Goal: Task Accomplishment & Management: Complete application form

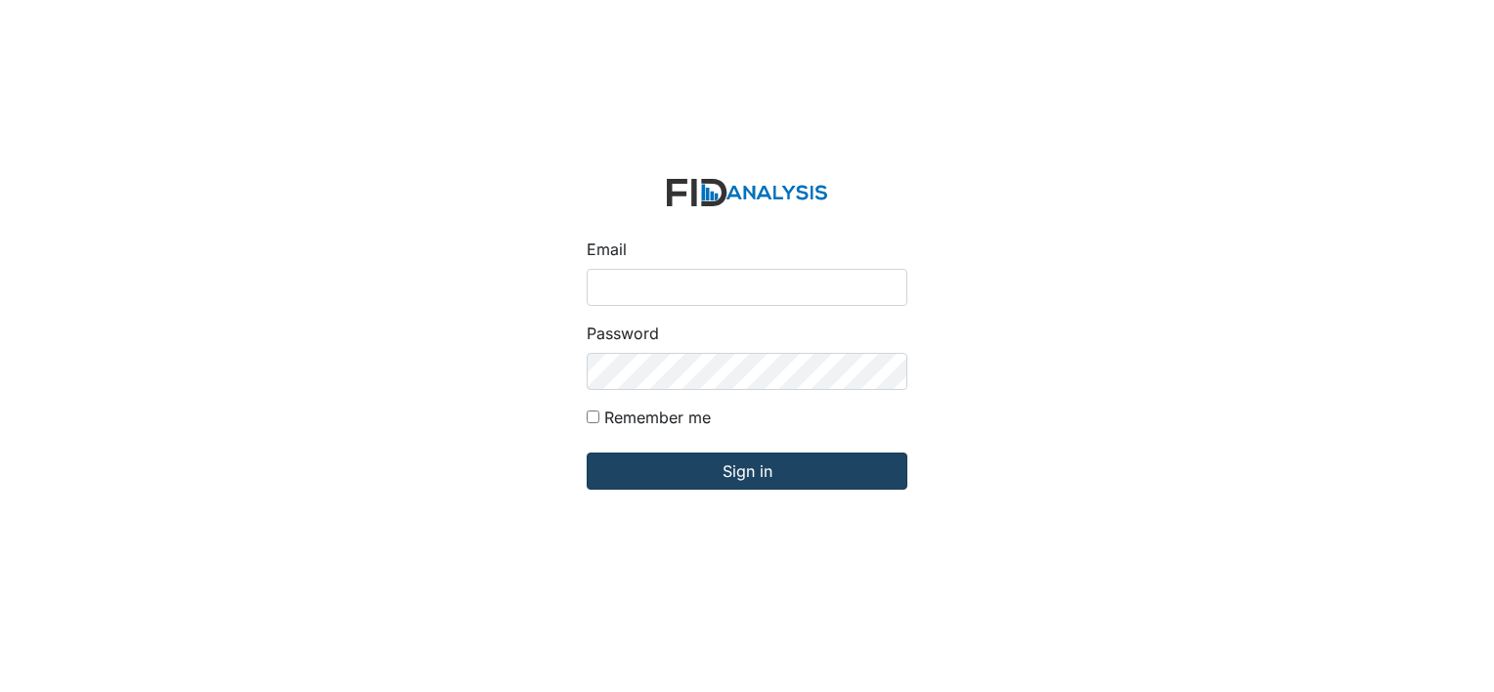
type input "[EMAIL_ADDRESS][DOMAIN_NAME]"
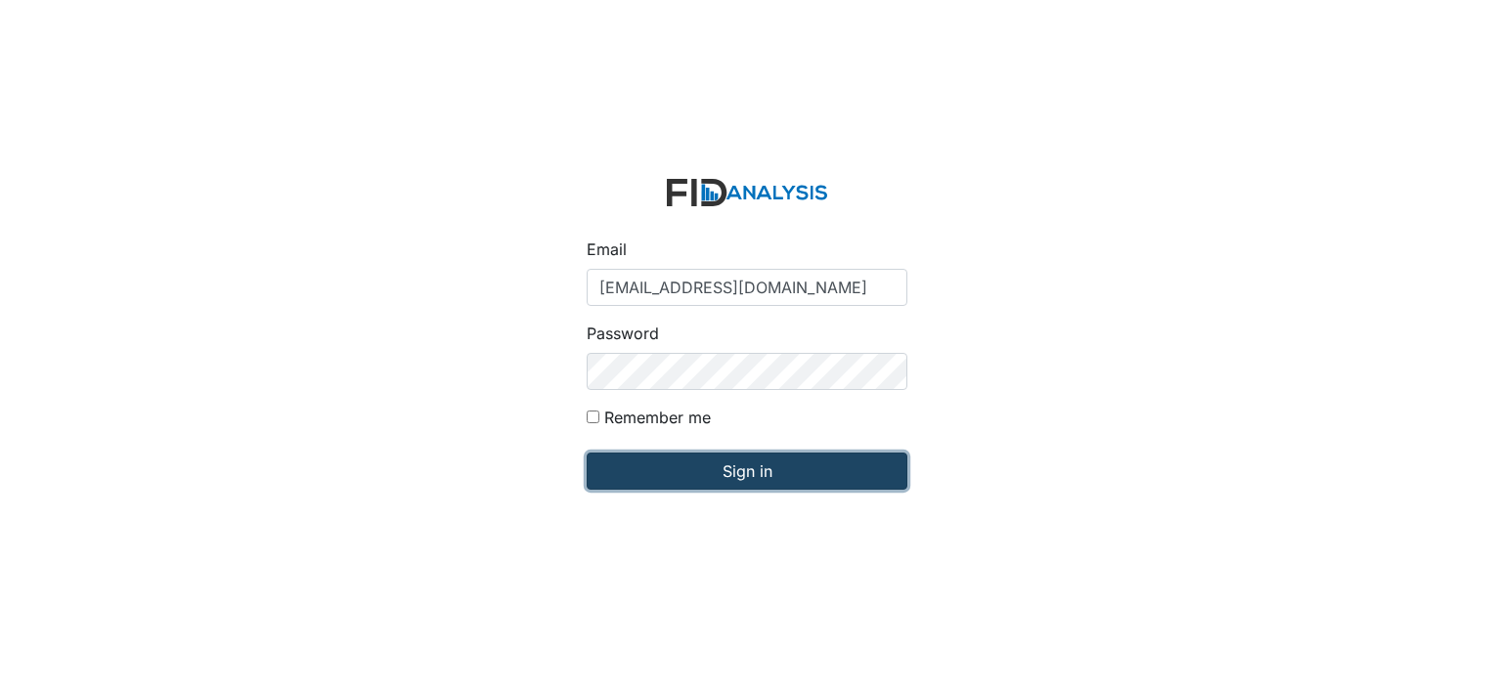
click at [735, 466] on input "Sign in" at bounding box center [747, 471] width 321 height 37
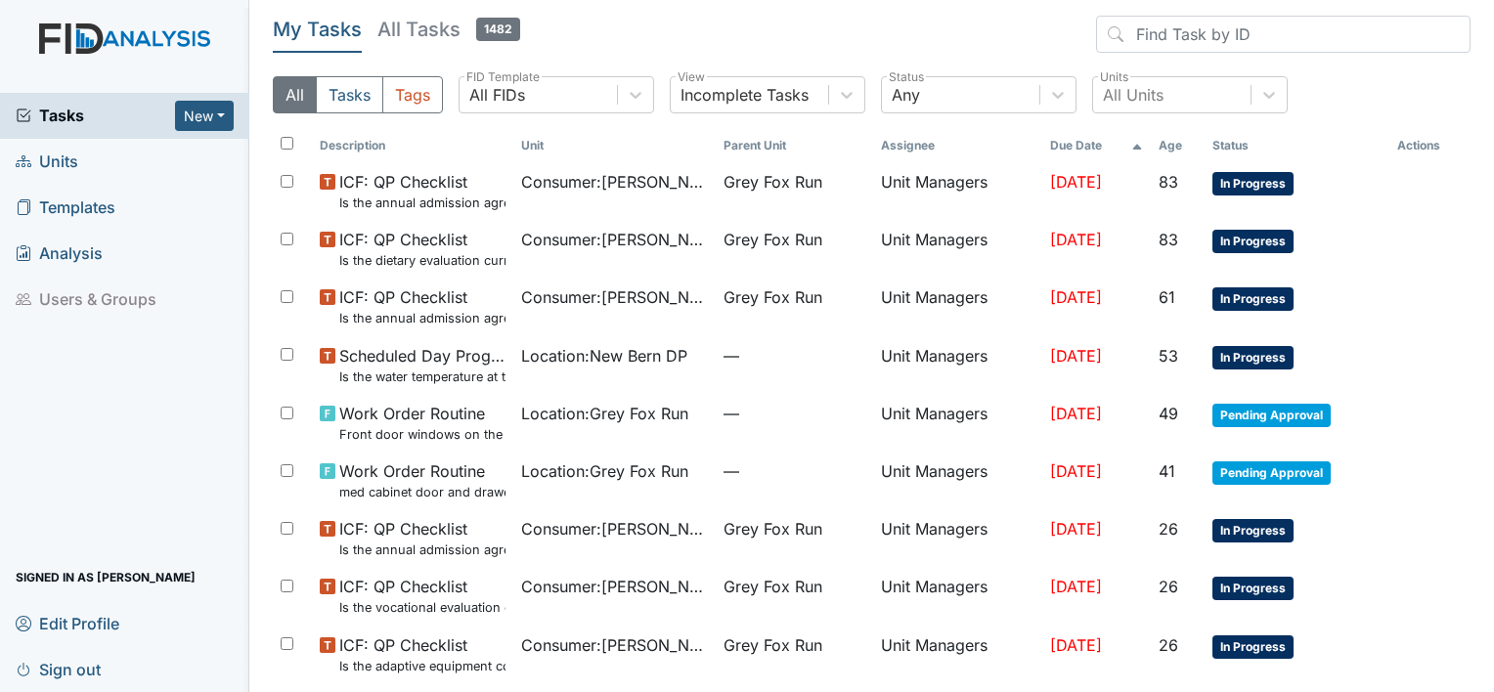
click at [49, 159] on span "Units" at bounding box center [47, 162] width 63 height 30
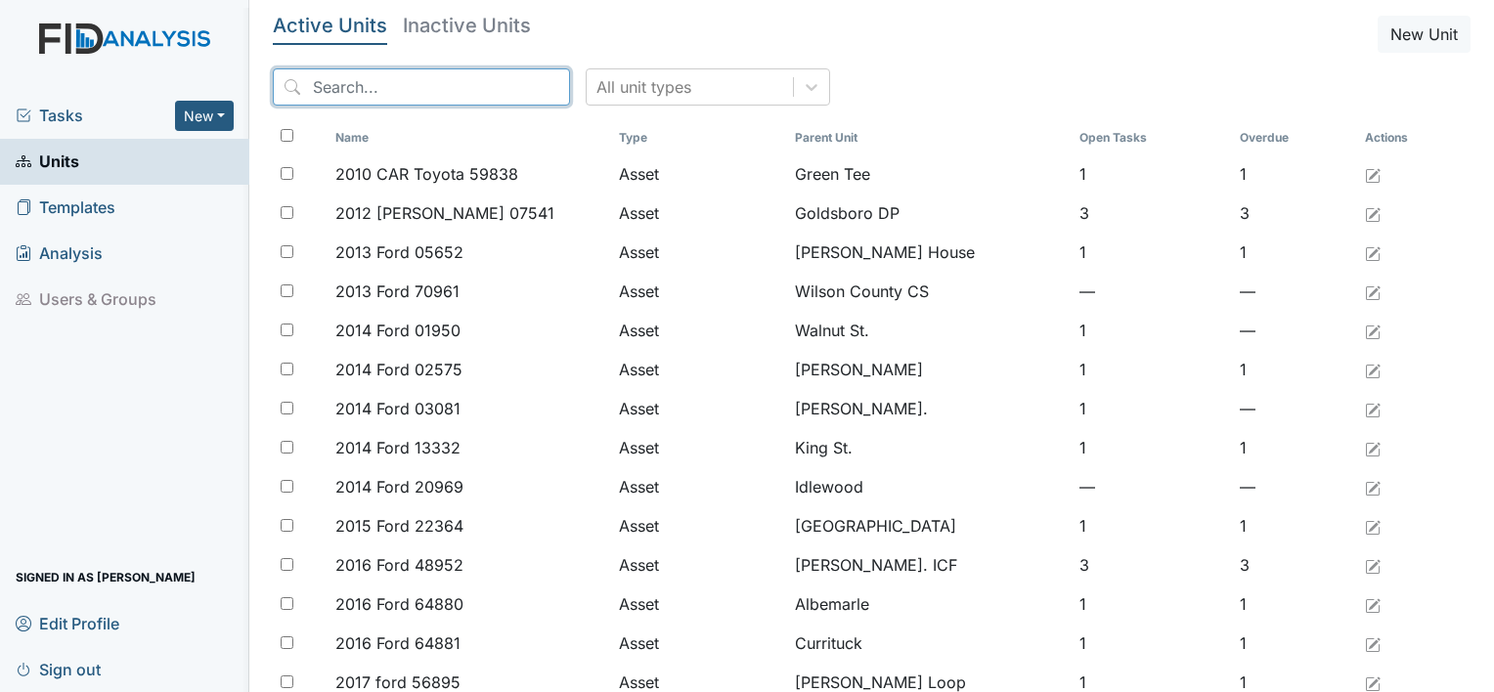
click at [371, 78] on input "search" at bounding box center [421, 86] width 297 height 37
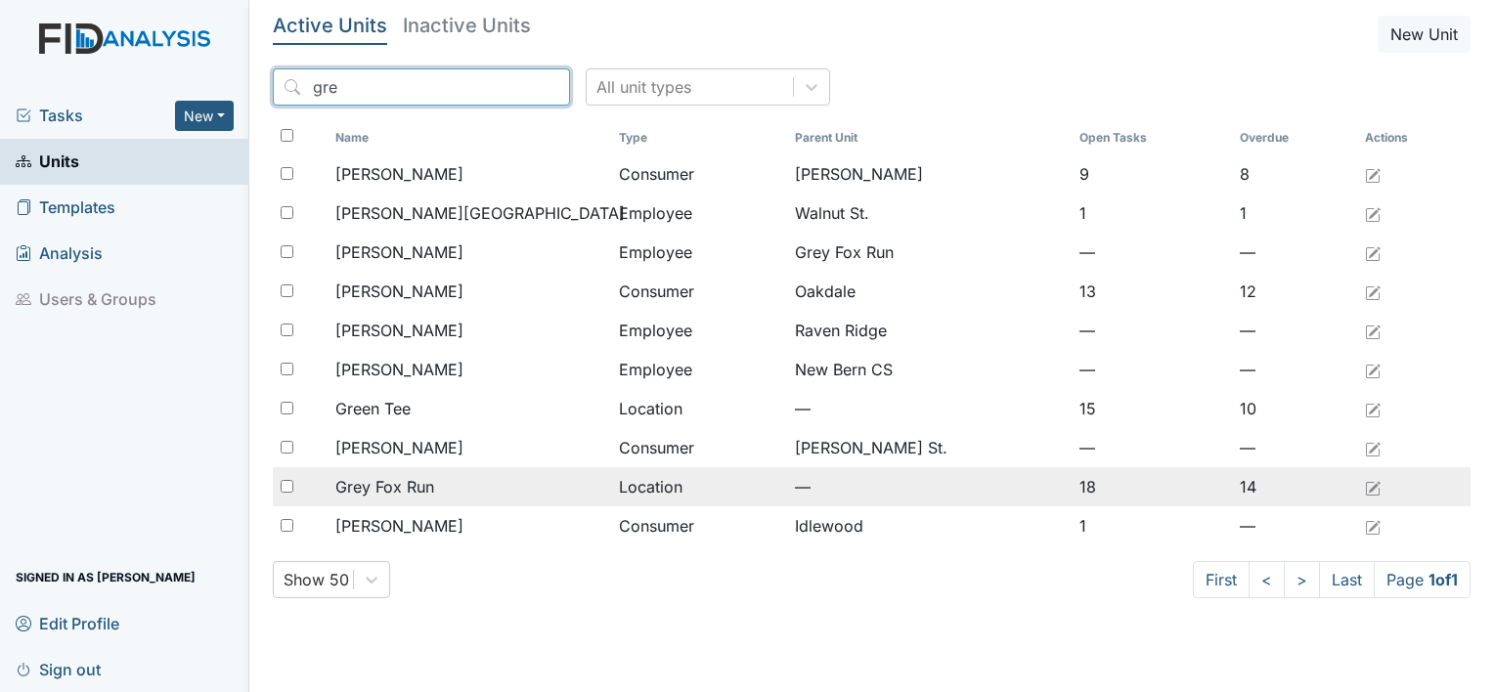
type input "gre"
click at [433, 493] on span "Grey Fox Run" at bounding box center [384, 486] width 99 height 23
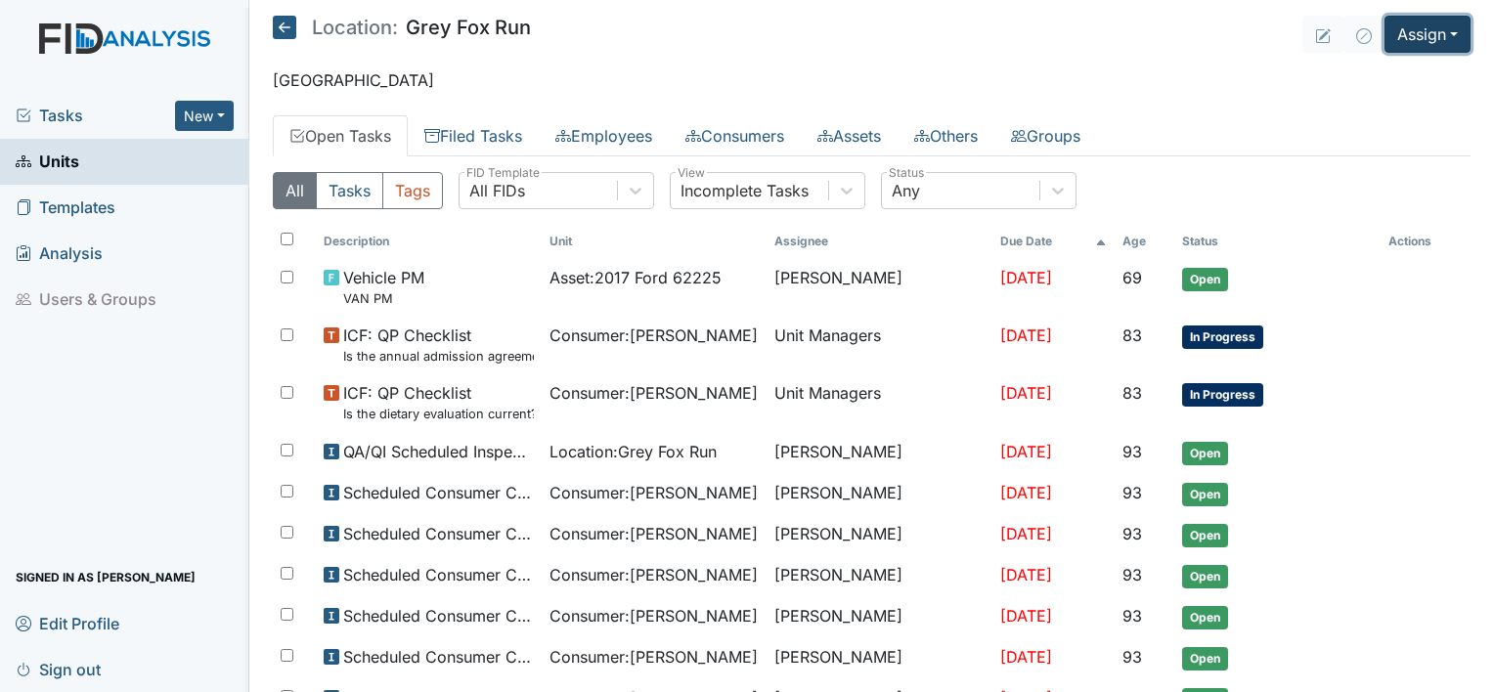
click at [1443, 35] on button "Assign" at bounding box center [1428, 34] width 86 height 37
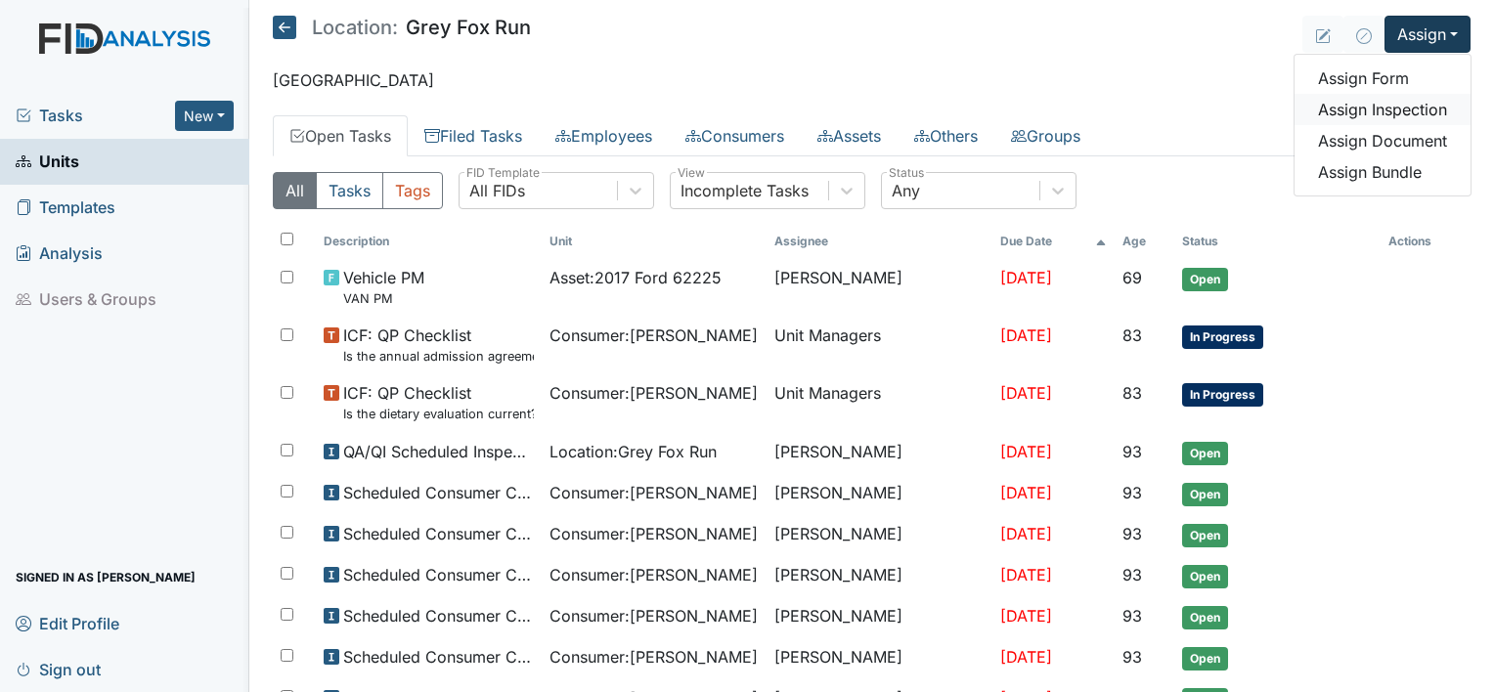
click at [1420, 106] on link "Assign Inspection" at bounding box center [1383, 109] width 176 height 31
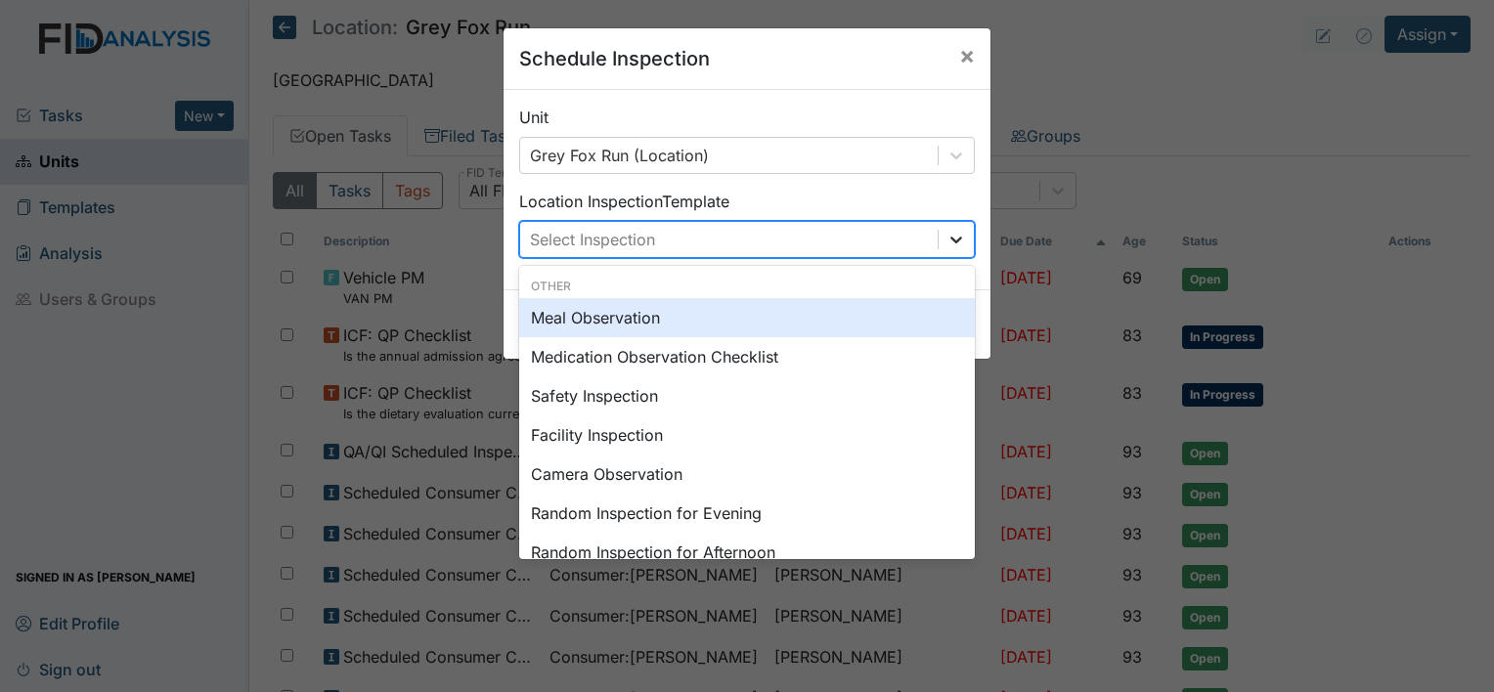
click at [947, 236] on icon at bounding box center [957, 240] width 20 height 20
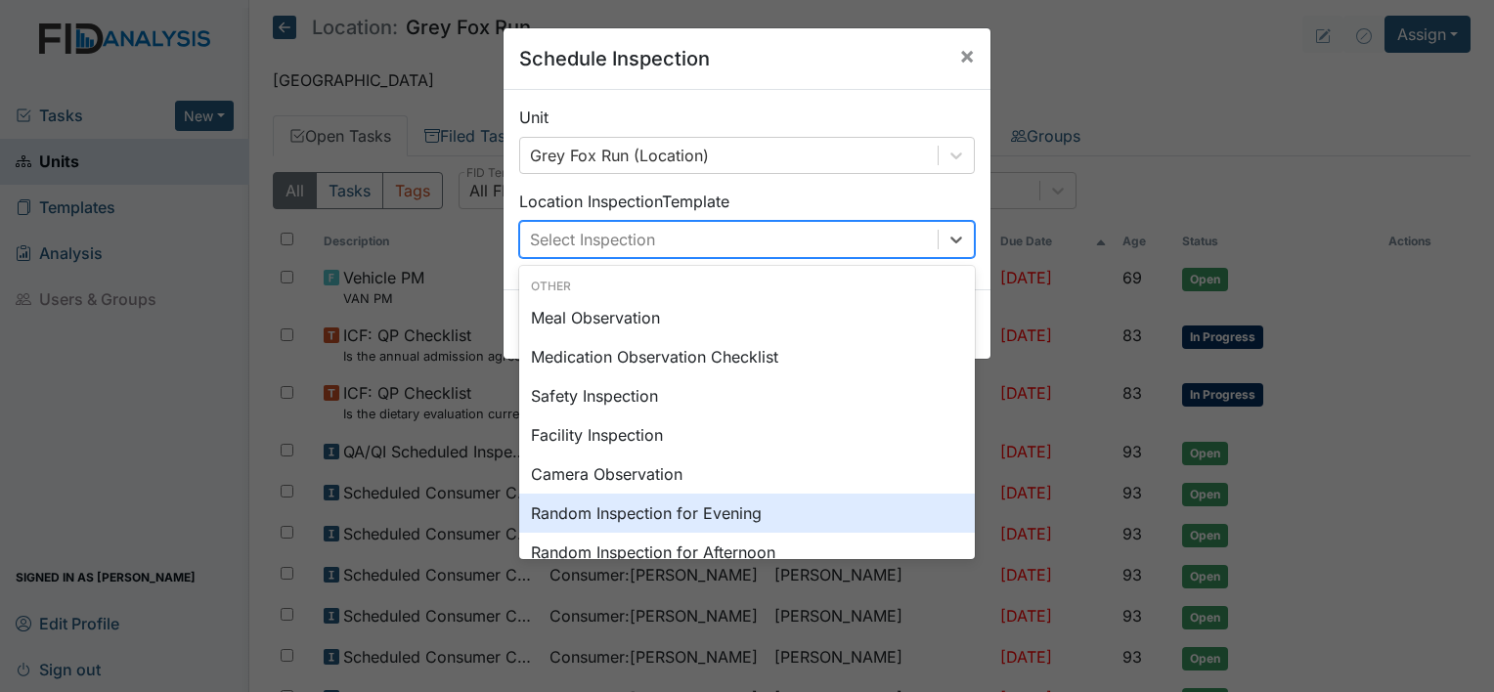
click at [871, 516] on div "Random Inspection for Evening" at bounding box center [747, 513] width 456 height 39
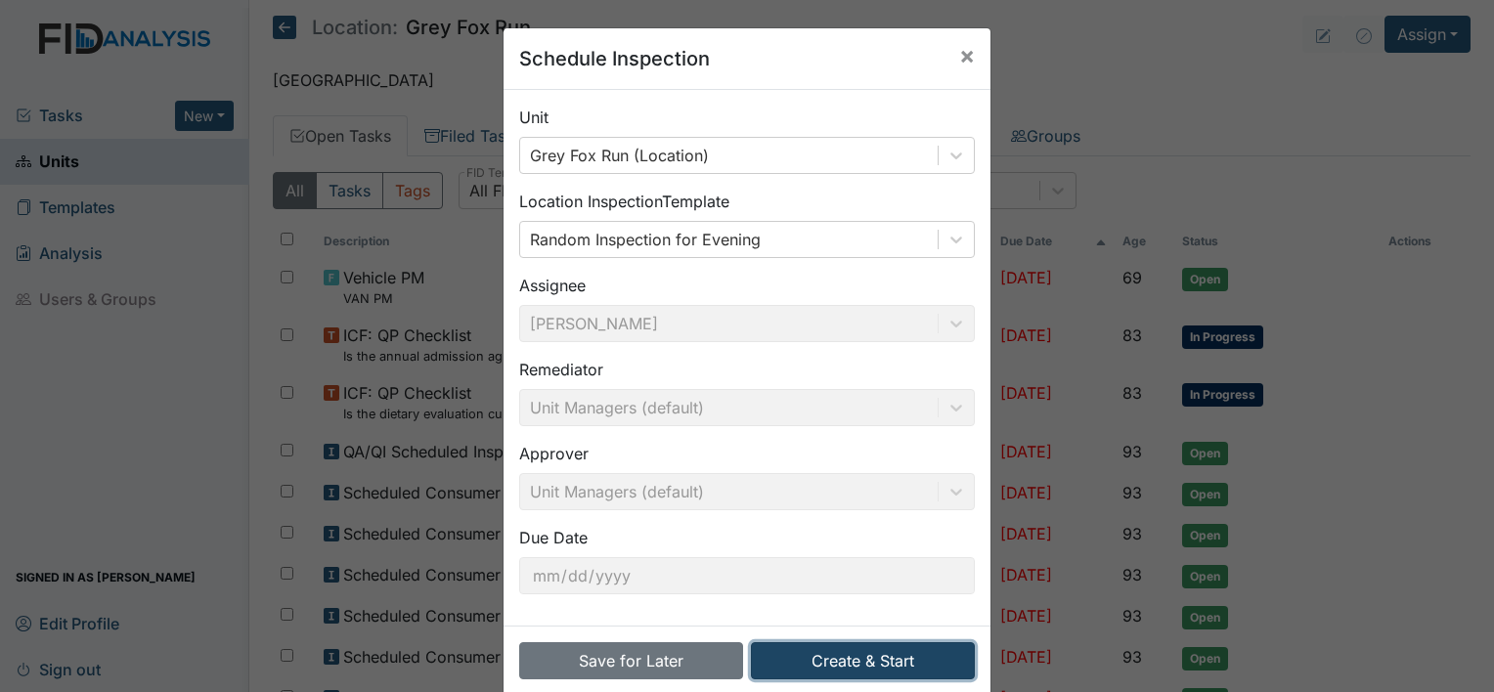
click at [834, 657] on button "Create & Start" at bounding box center [863, 661] width 224 height 37
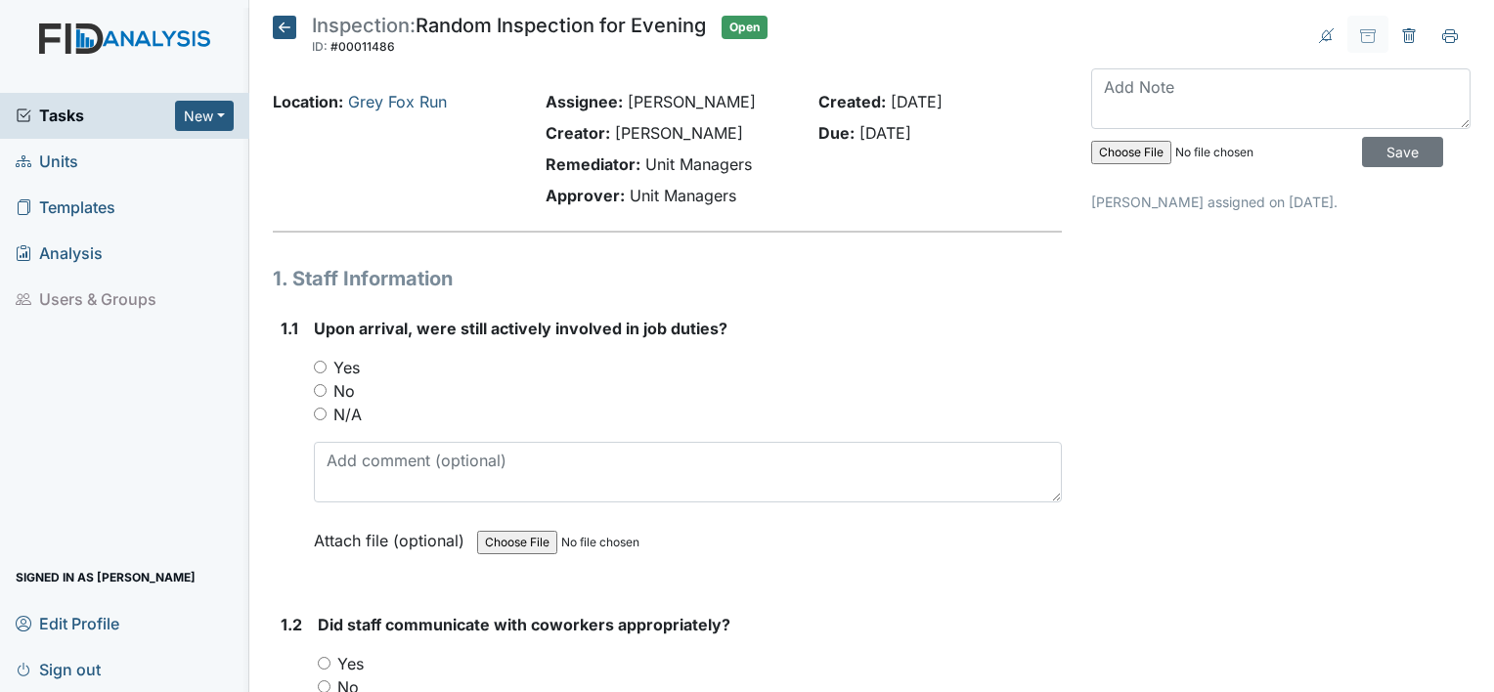
click at [321, 393] on input "No" at bounding box center [320, 390] width 13 height 13
radio input "true"
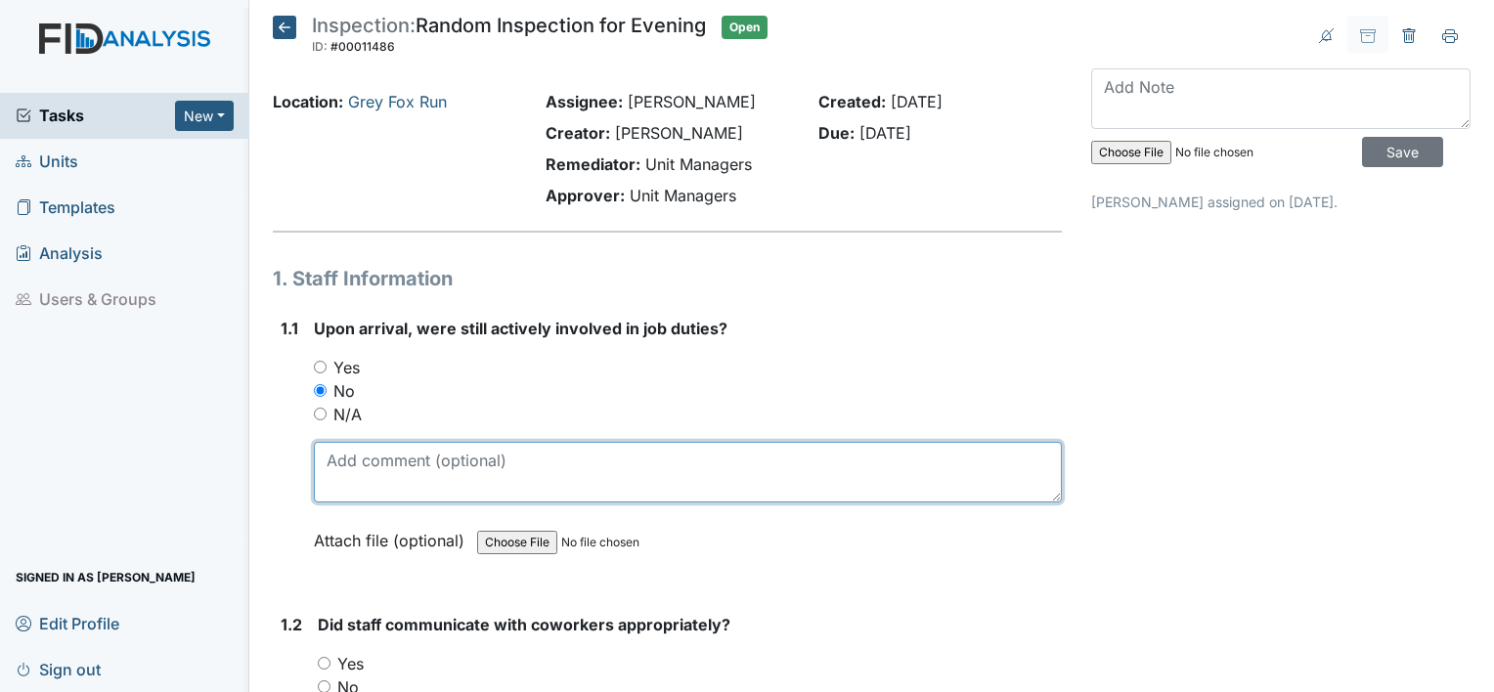
click at [361, 464] on textarea at bounding box center [688, 472] width 748 height 61
type textarea "not really, they were watching tv with clients"
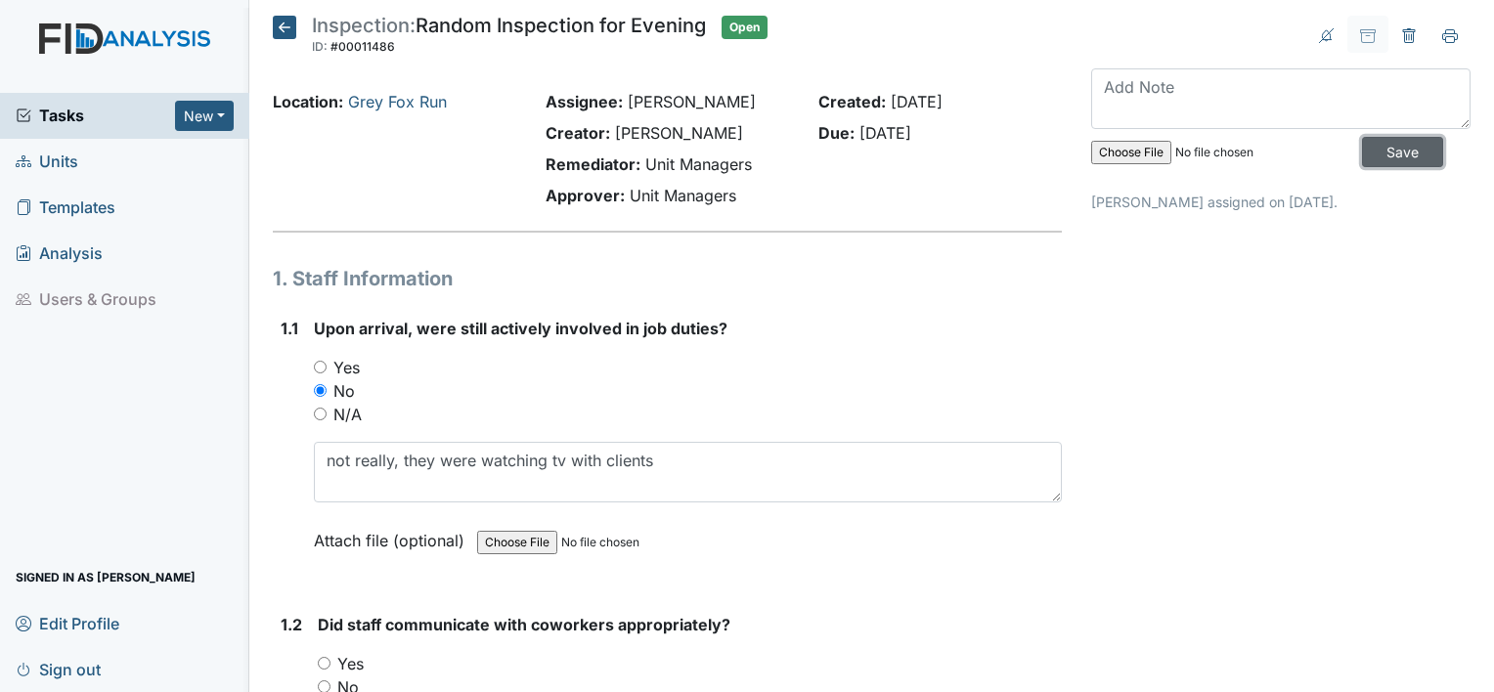
click at [1362, 152] on input "Save" at bounding box center [1402, 152] width 81 height 30
click at [61, 666] on span "Sign out" at bounding box center [58, 669] width 85 height 30
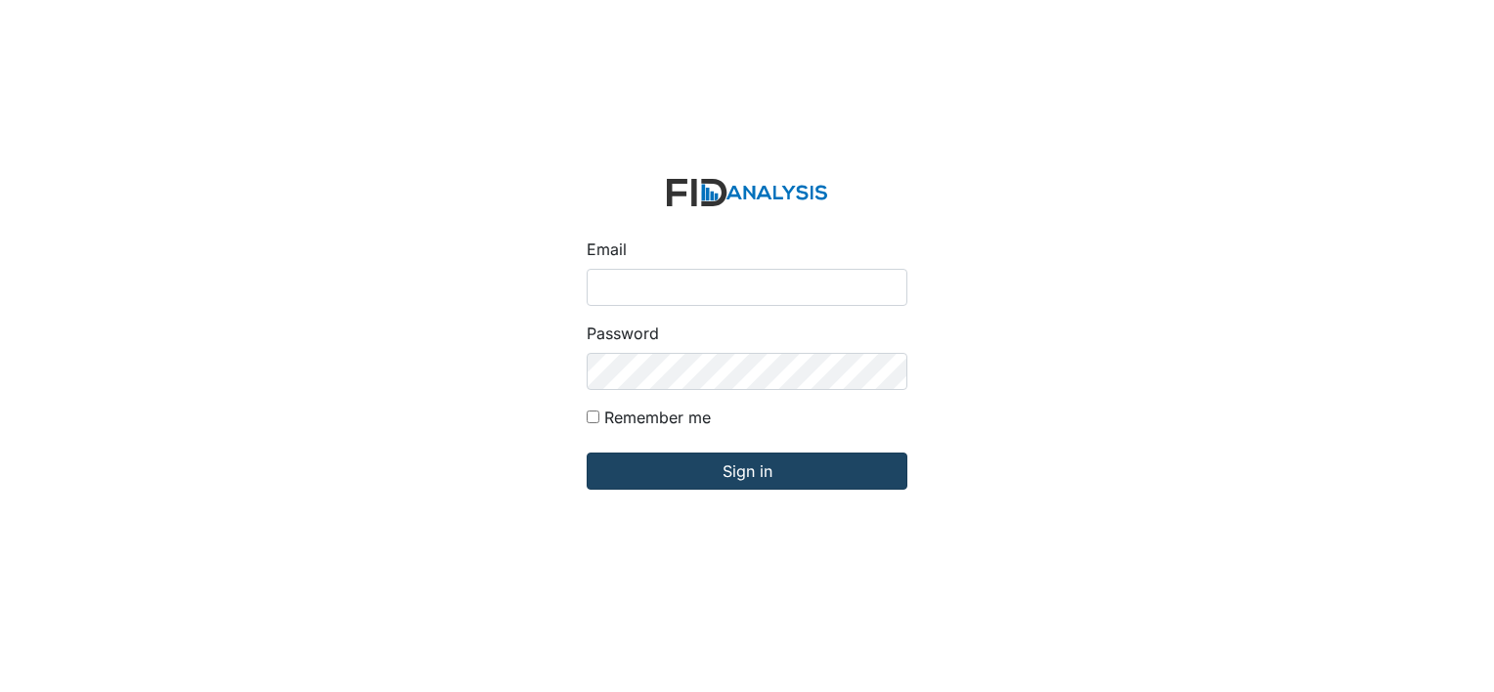
type input "[EMAIL_ADDRESS][DOMAIN_NAME]"
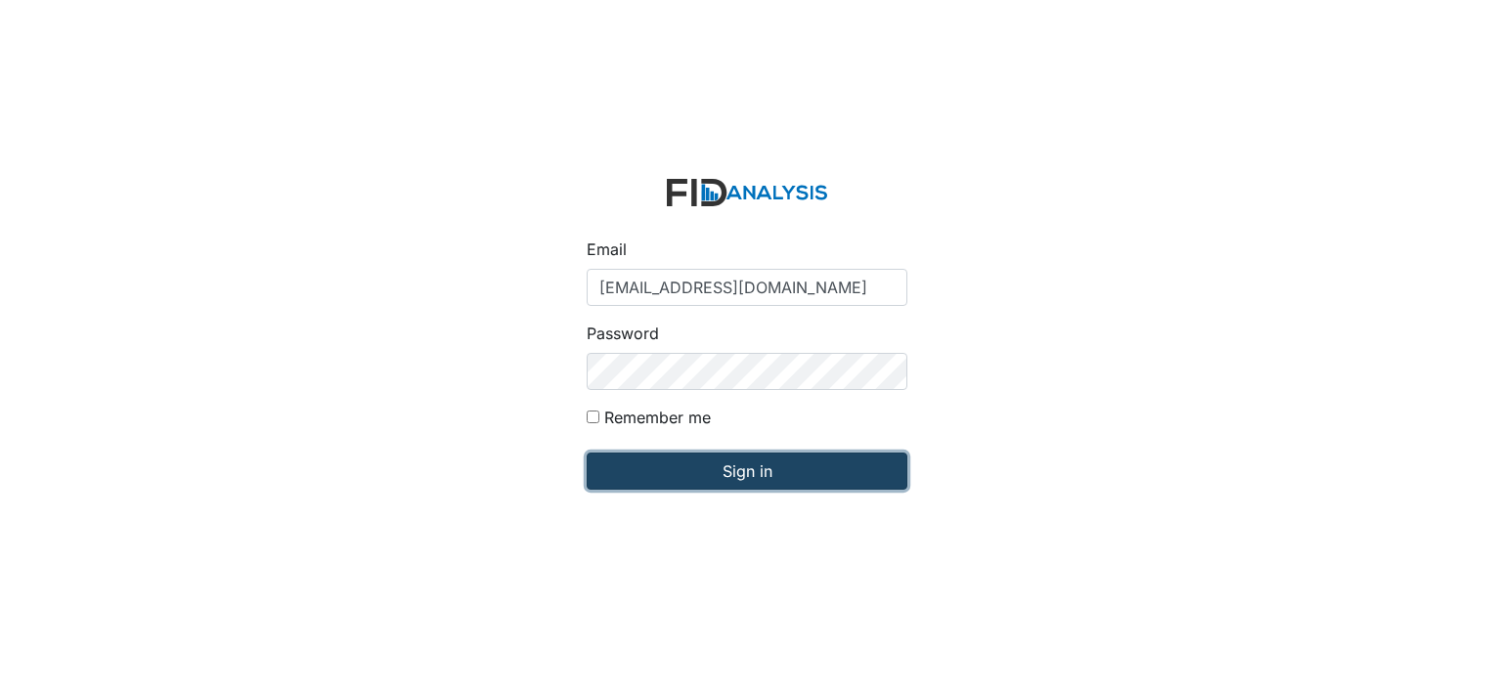
click at [762, 468] on input "Sign in" at bounding box center [747, 471] width 321 height 37
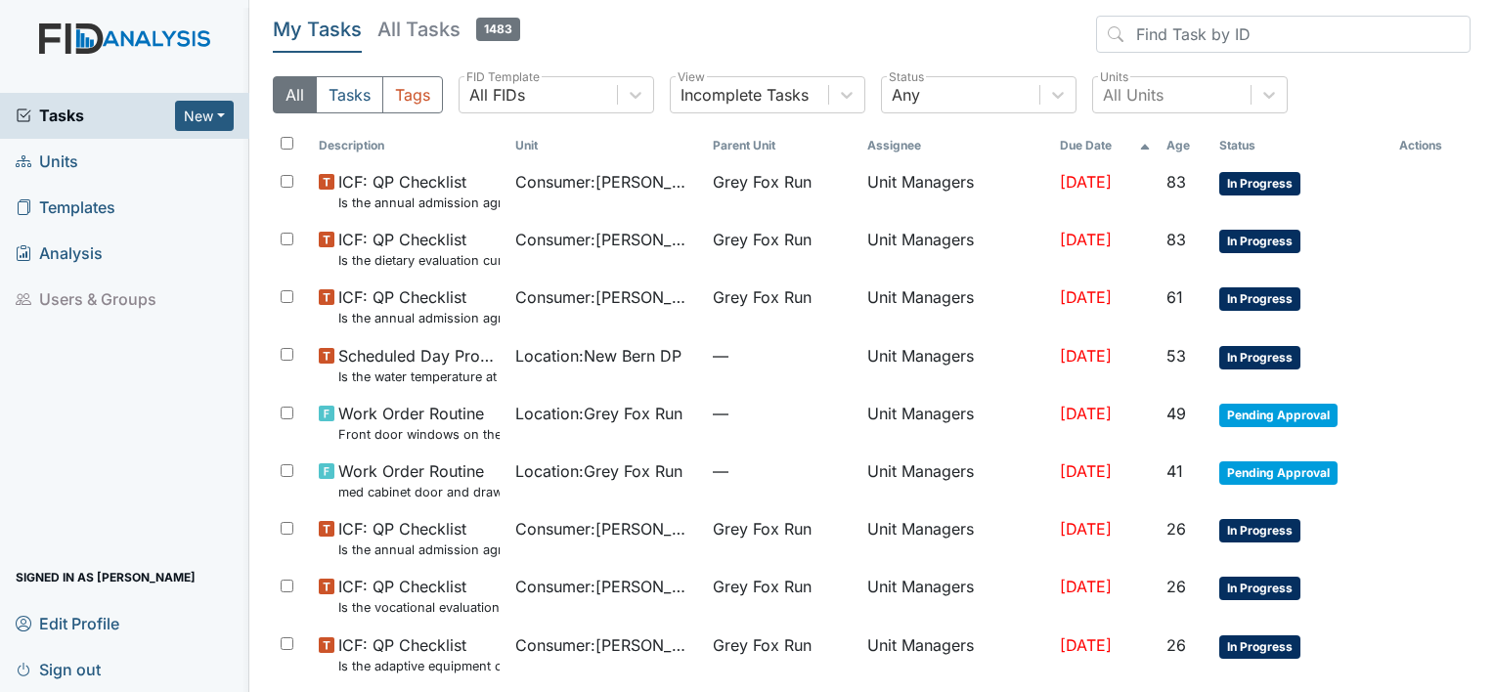
click at [52, 171] on span "Units" at bounding box center [47, 162] width 63 height 30
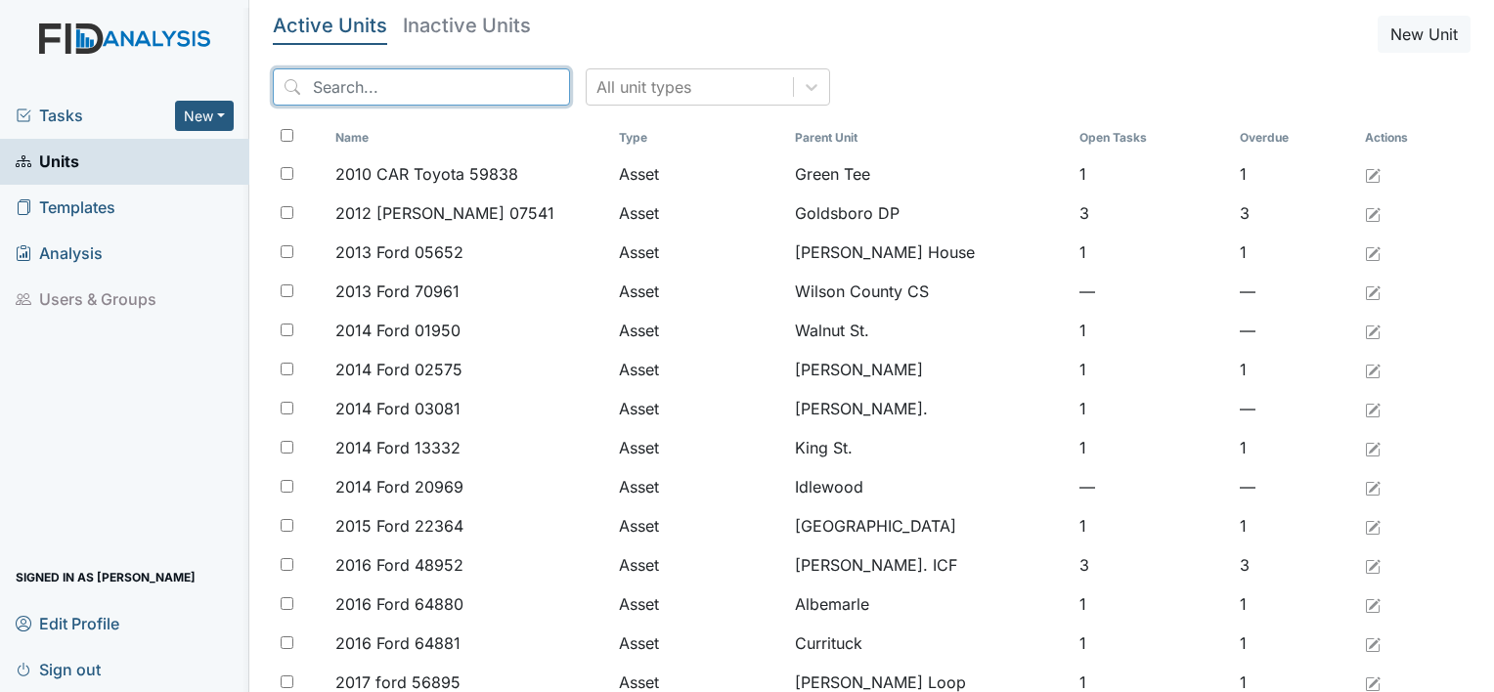
click at [380, 74] on input "search" at bounding box center [421, 86] width 297 height 37
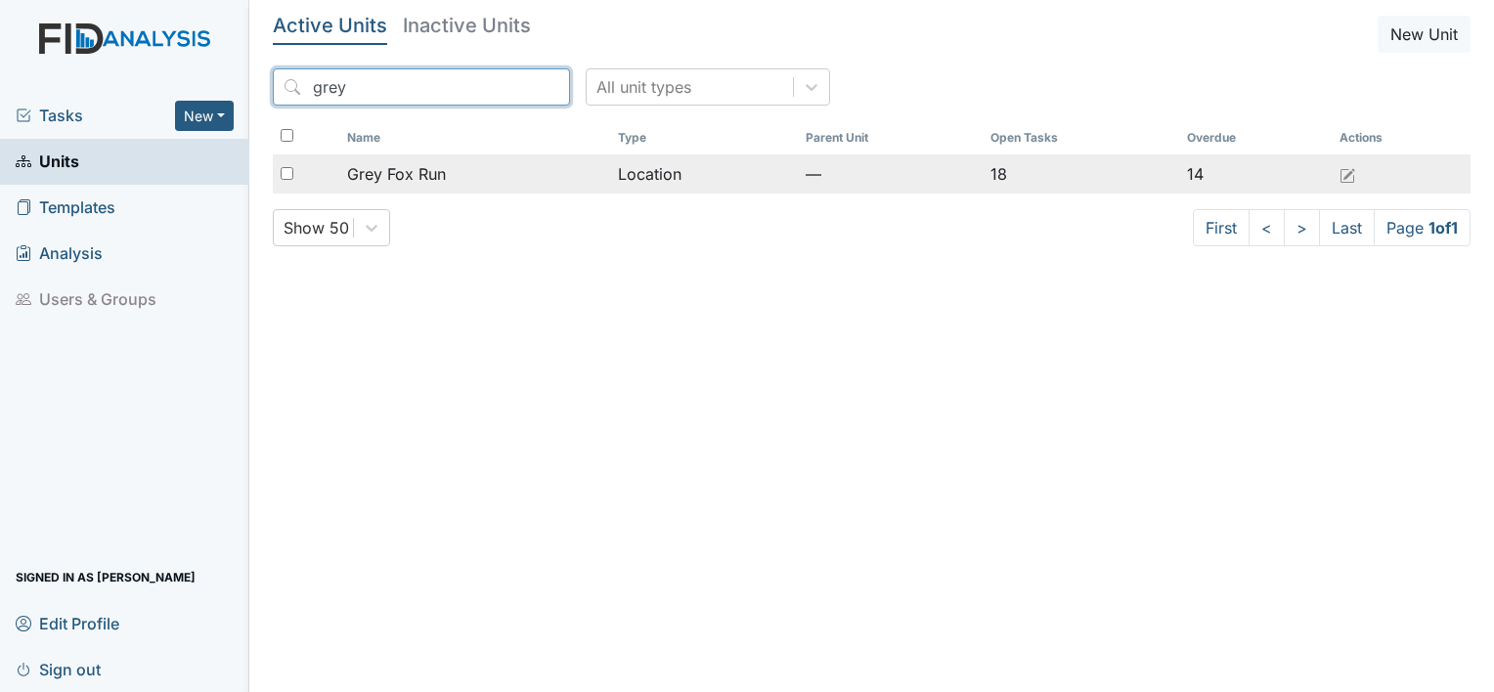
type input "grey"
click at [397, 168] on span "Grey Fox Run" at bounding box center [396, 173] width 99 height 23
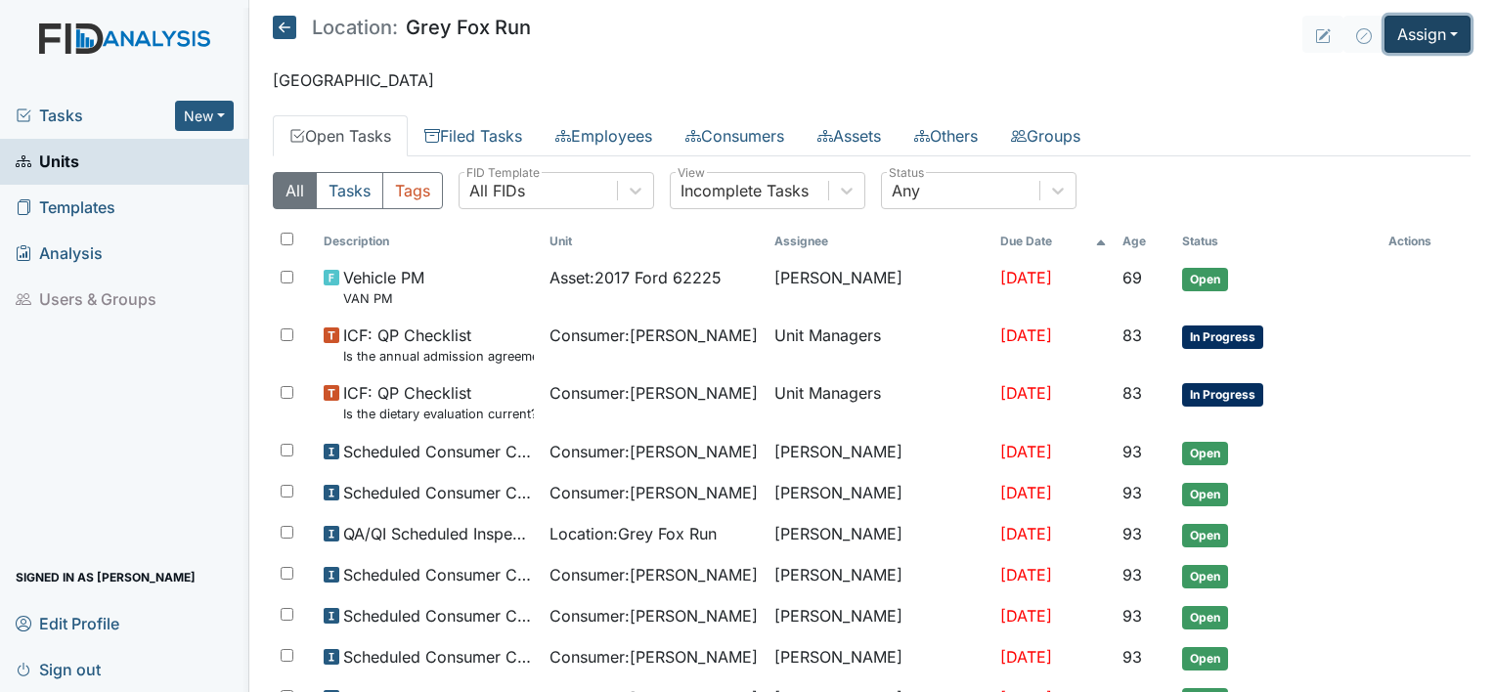
click at [1441, 25] on button "Assign" at bounding box center [1428, 34] width 86 height 37
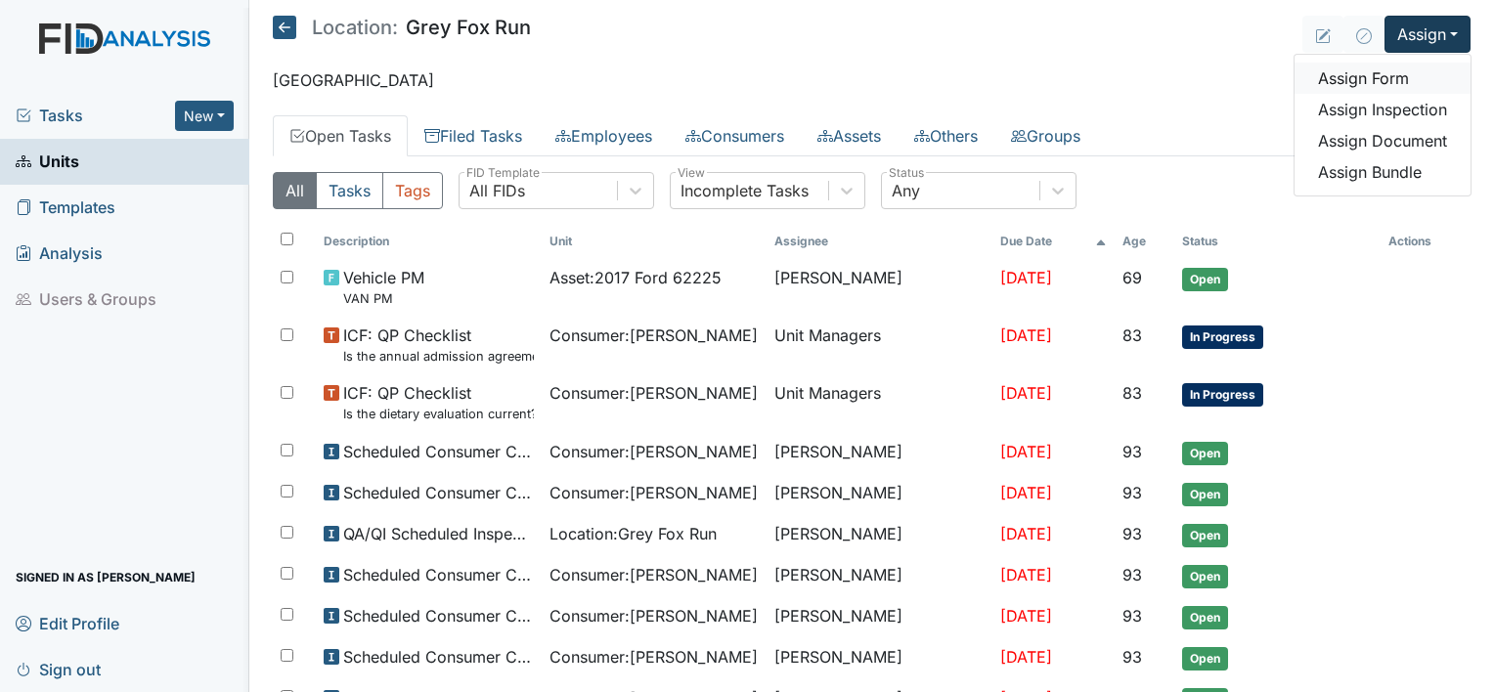
click at [1381, 78] on link "Assign Form" at bounding box center [1383, 78] width 176 height 31
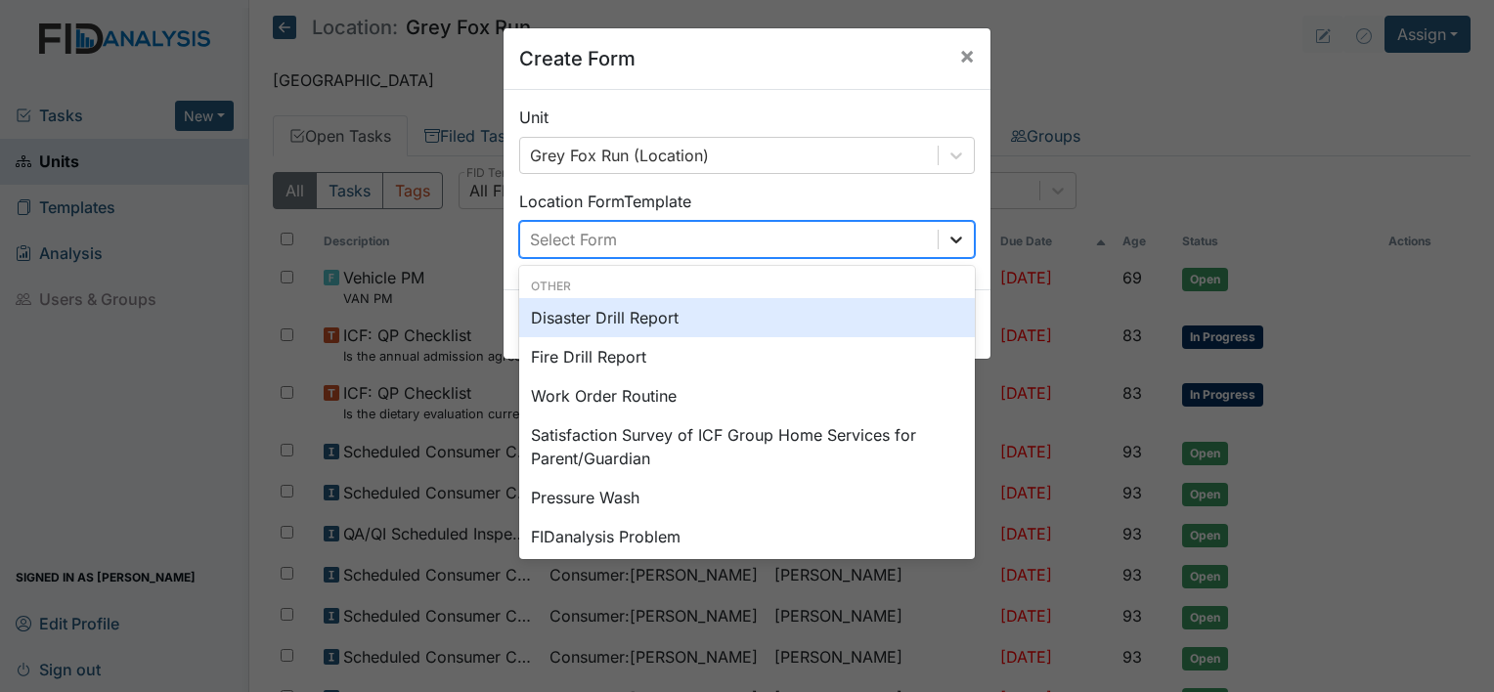
click at [949, 244] on icon at bounding box center [957, 240] width 20 height 20
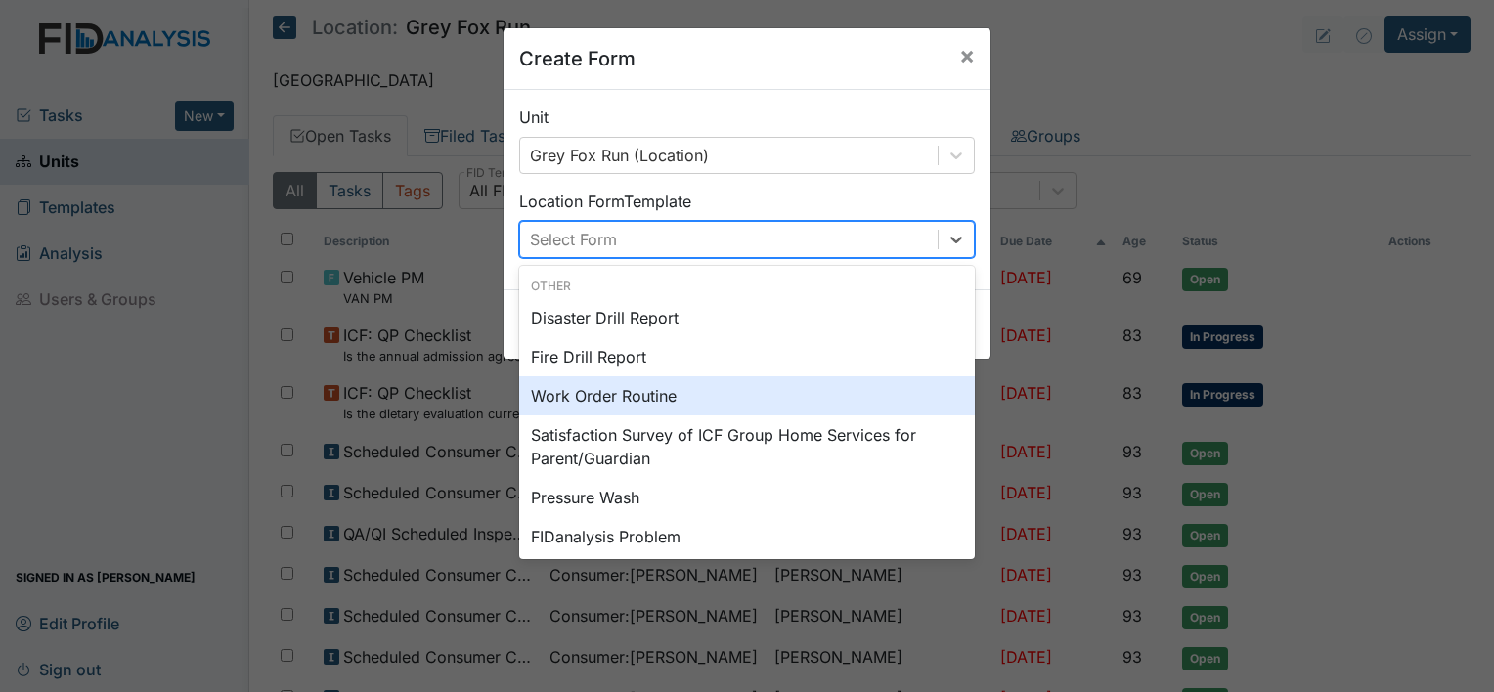
click at [880, 388] on div "Work Order Routine" at bounding box center [747, 396] width 456 height 39
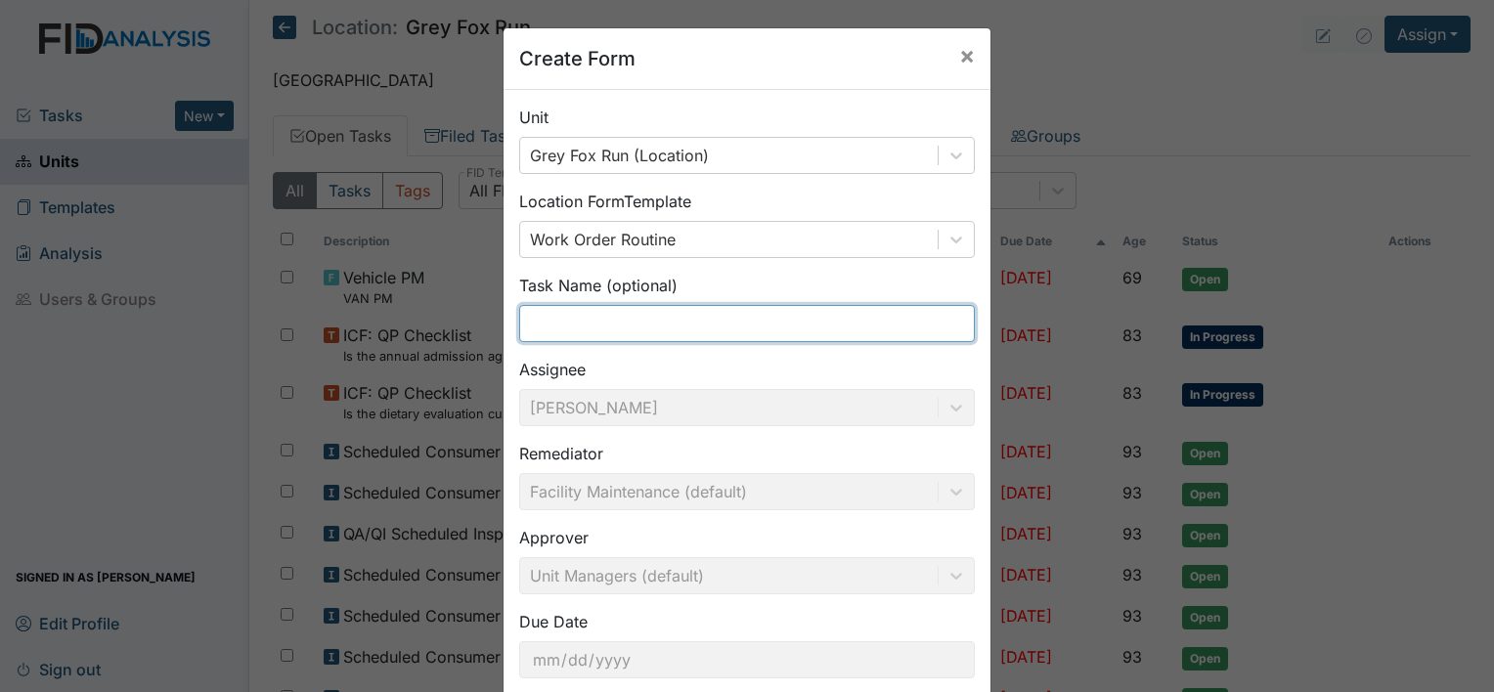
click at [645, 320] on input "text" at bounding box center [747, 323] width 456 height 37
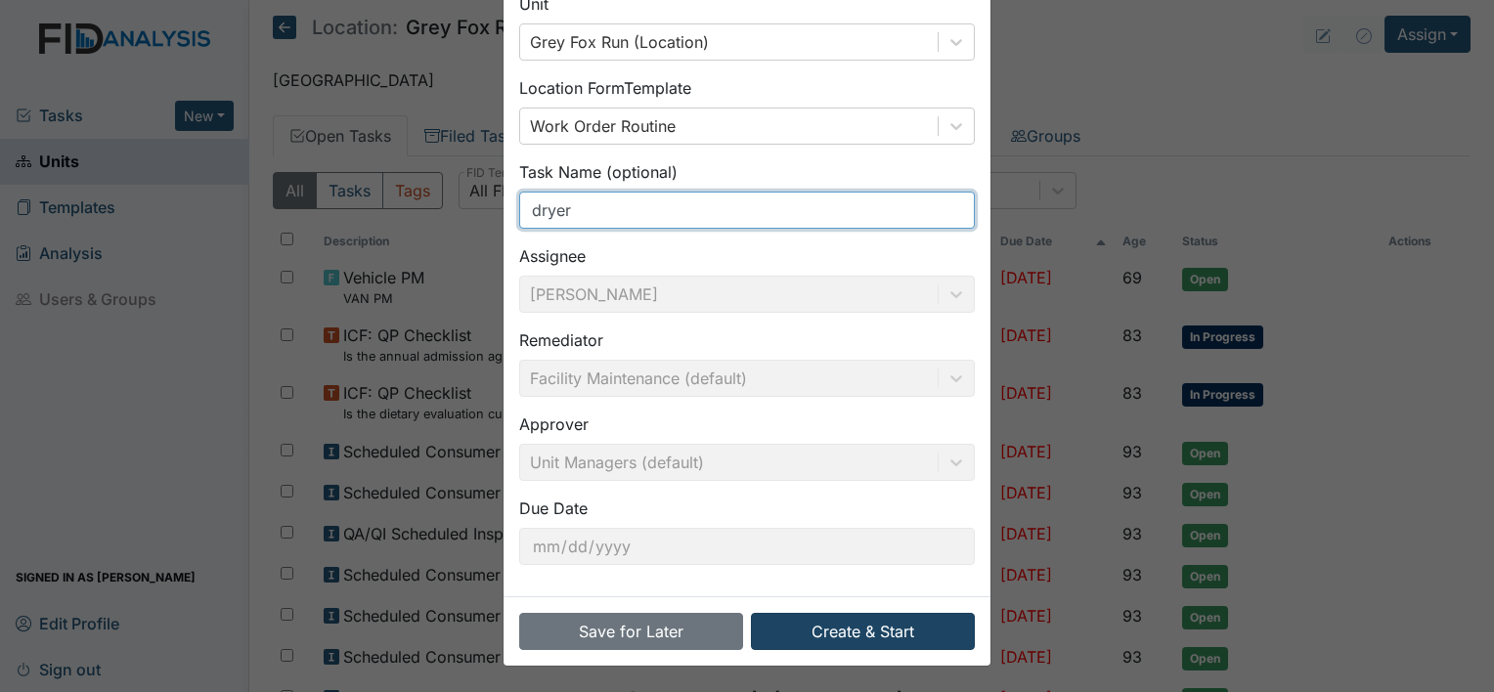
type input "dryer"
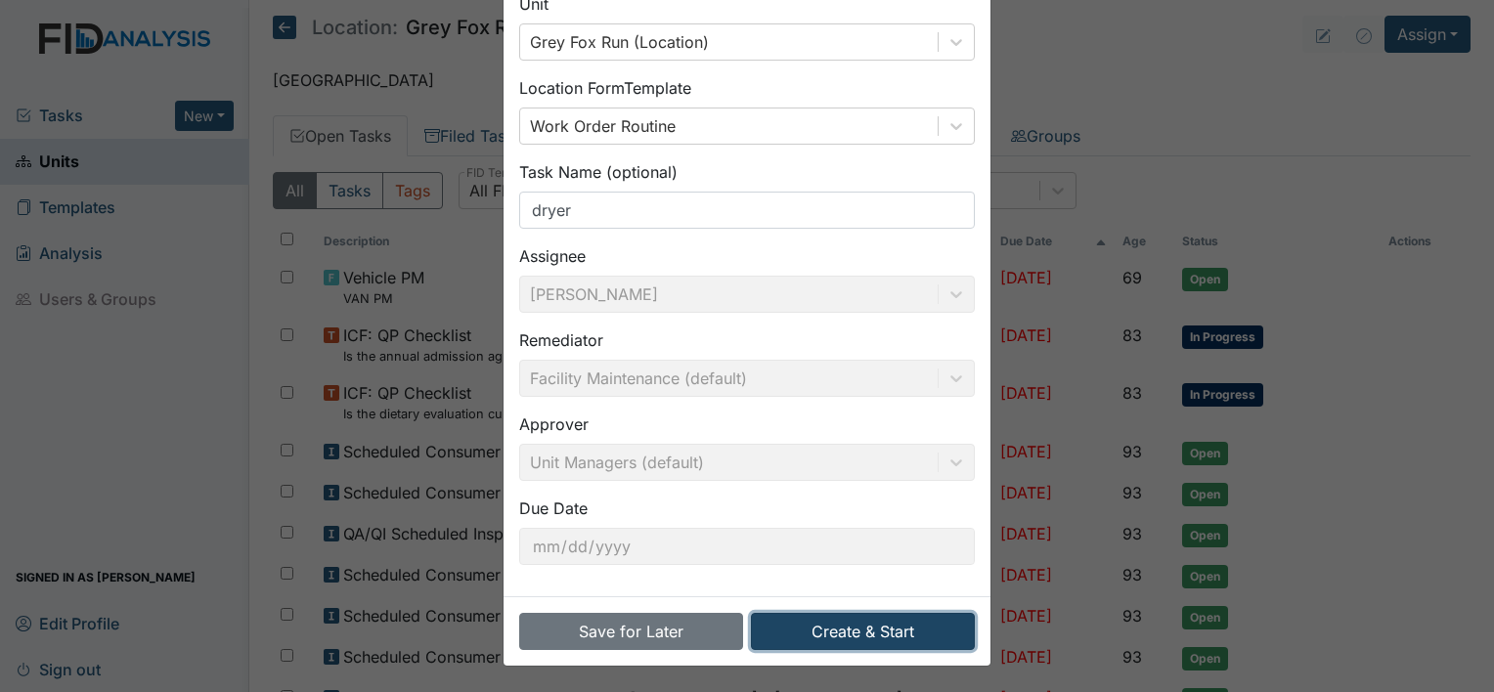
click at [831, 631] on button "Create & Start" at bounding box center [863, 631] width 224 height 37
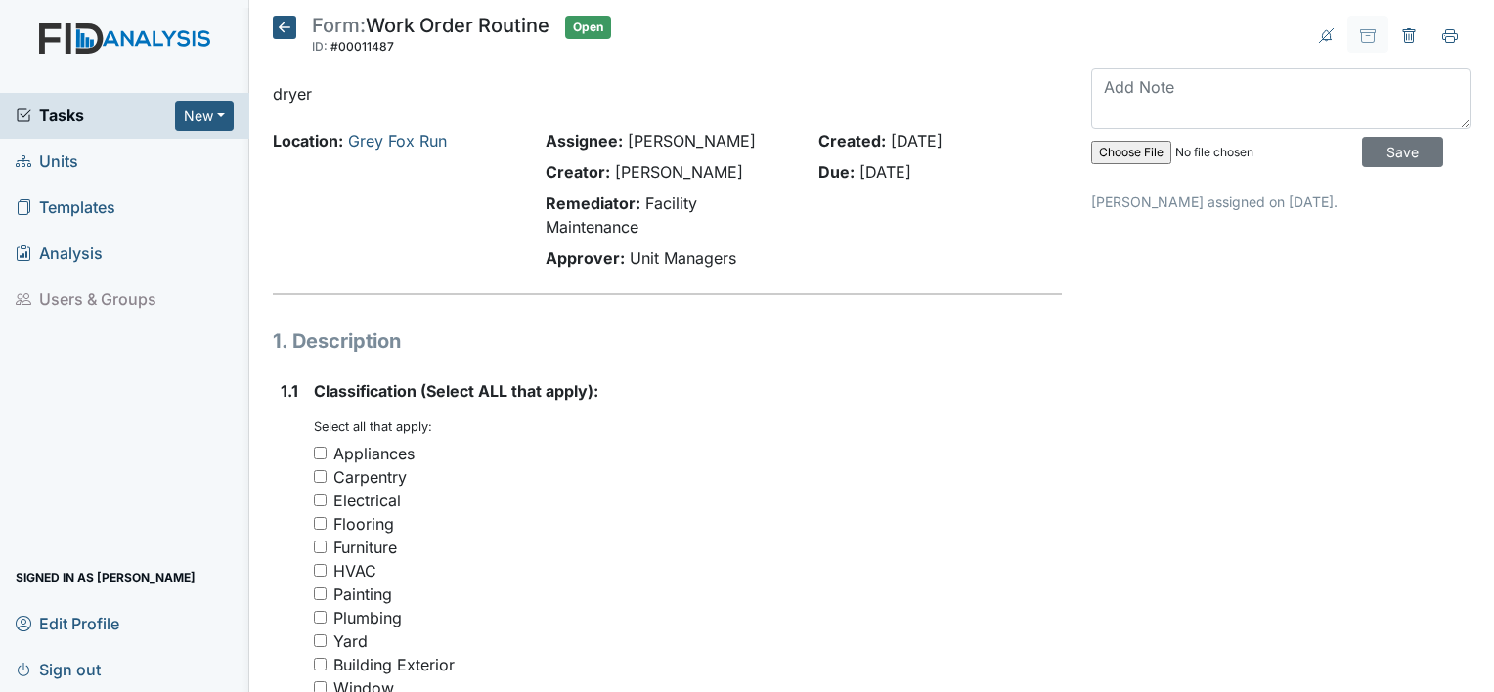
click at [315, 454] on input "Appliances" at bounding box center [320, 453] width 13 height 13
checkbox input "true"
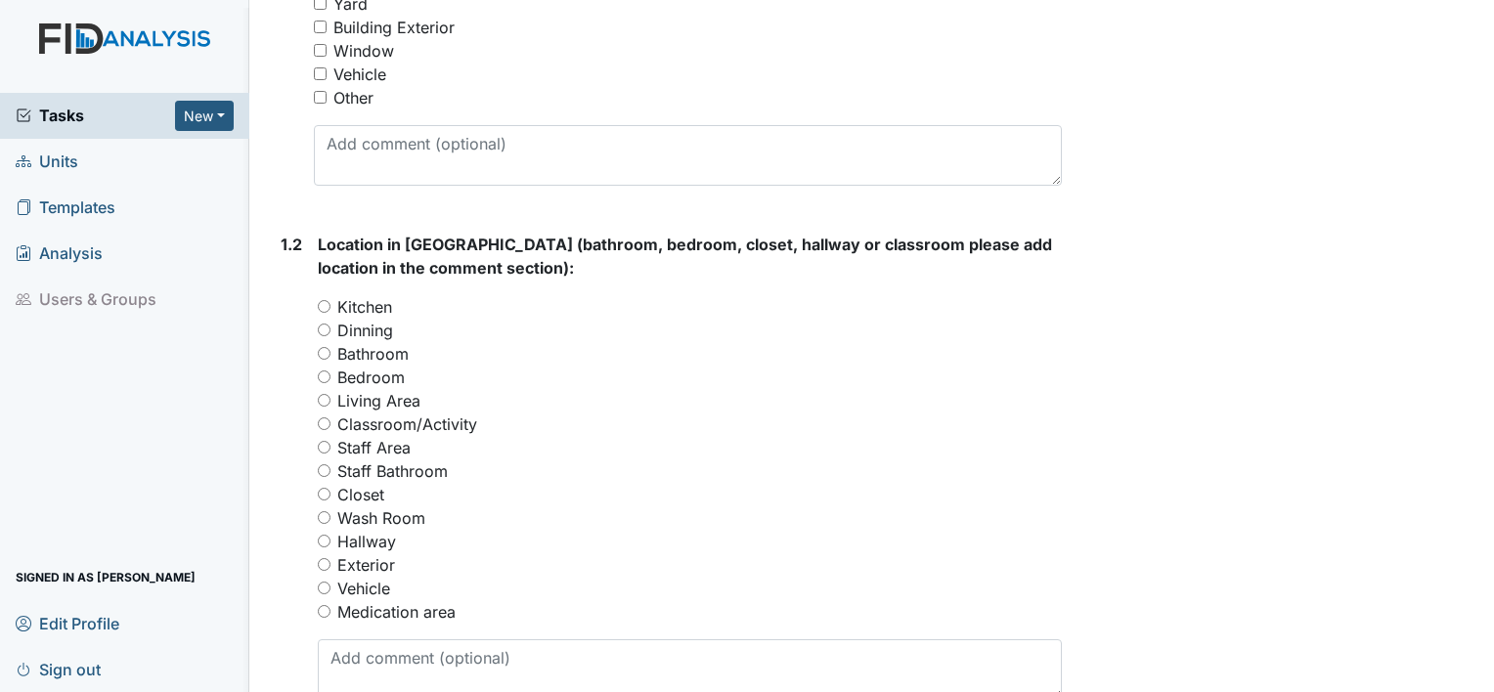
scroll to position [663, 0]
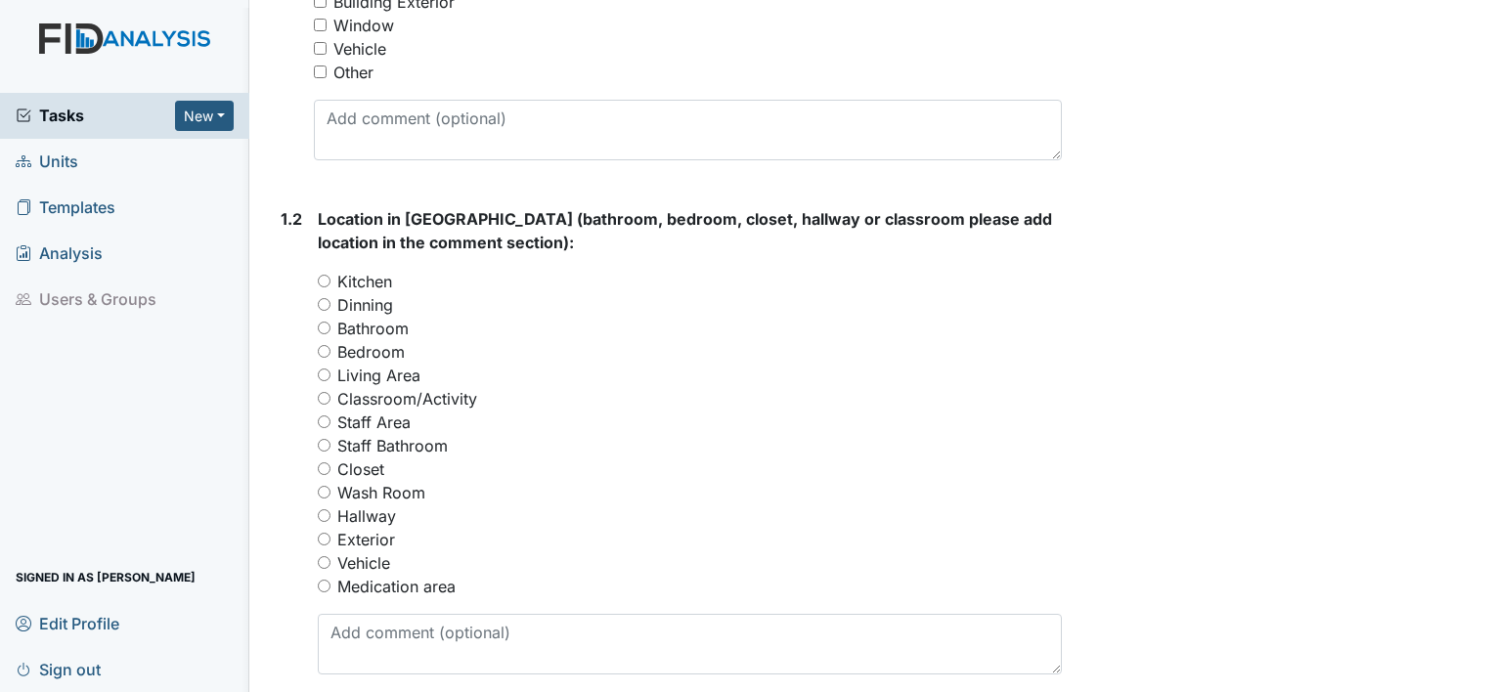
click at [324, 512] on input "Hallway" at bounding box center [324, 516] width 13 height 13
radio input "true"
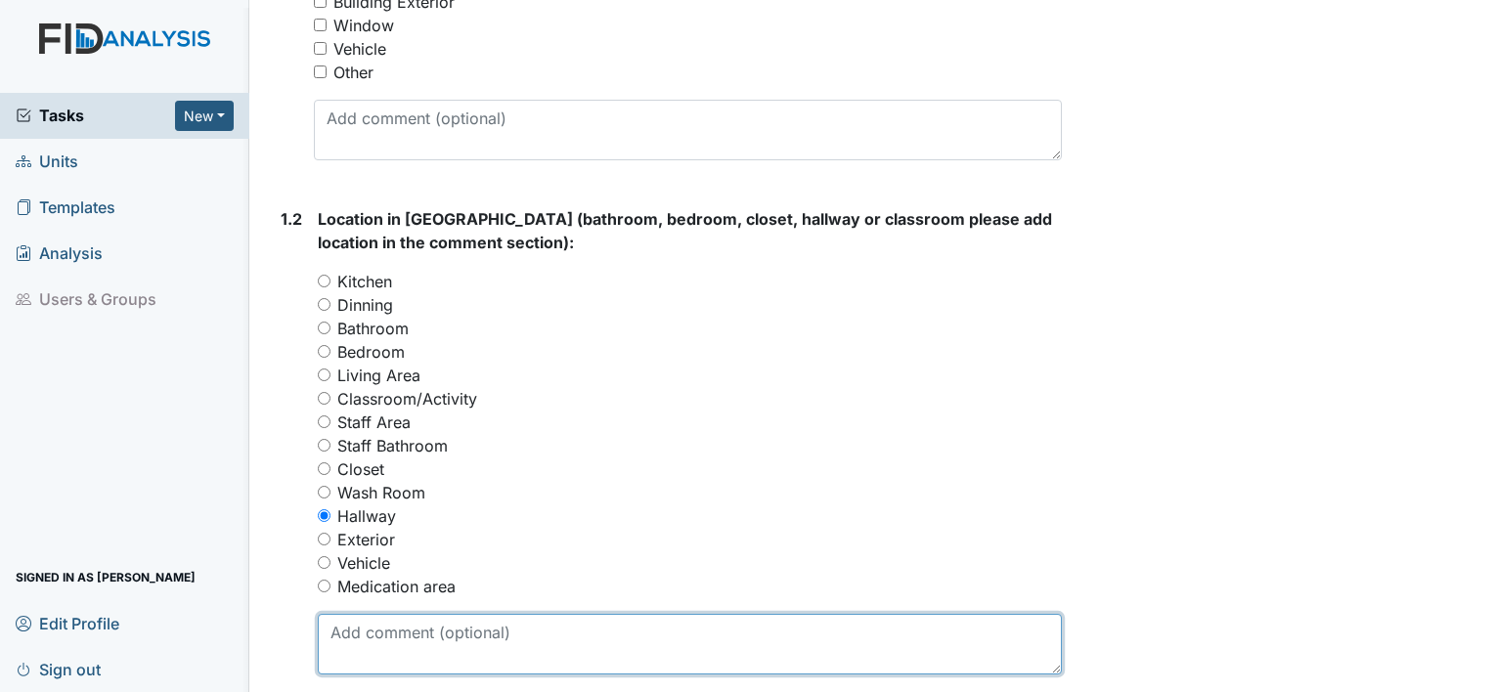
click at [371, 645] on textarea at bounding box center [690, 644] width 744 height 61
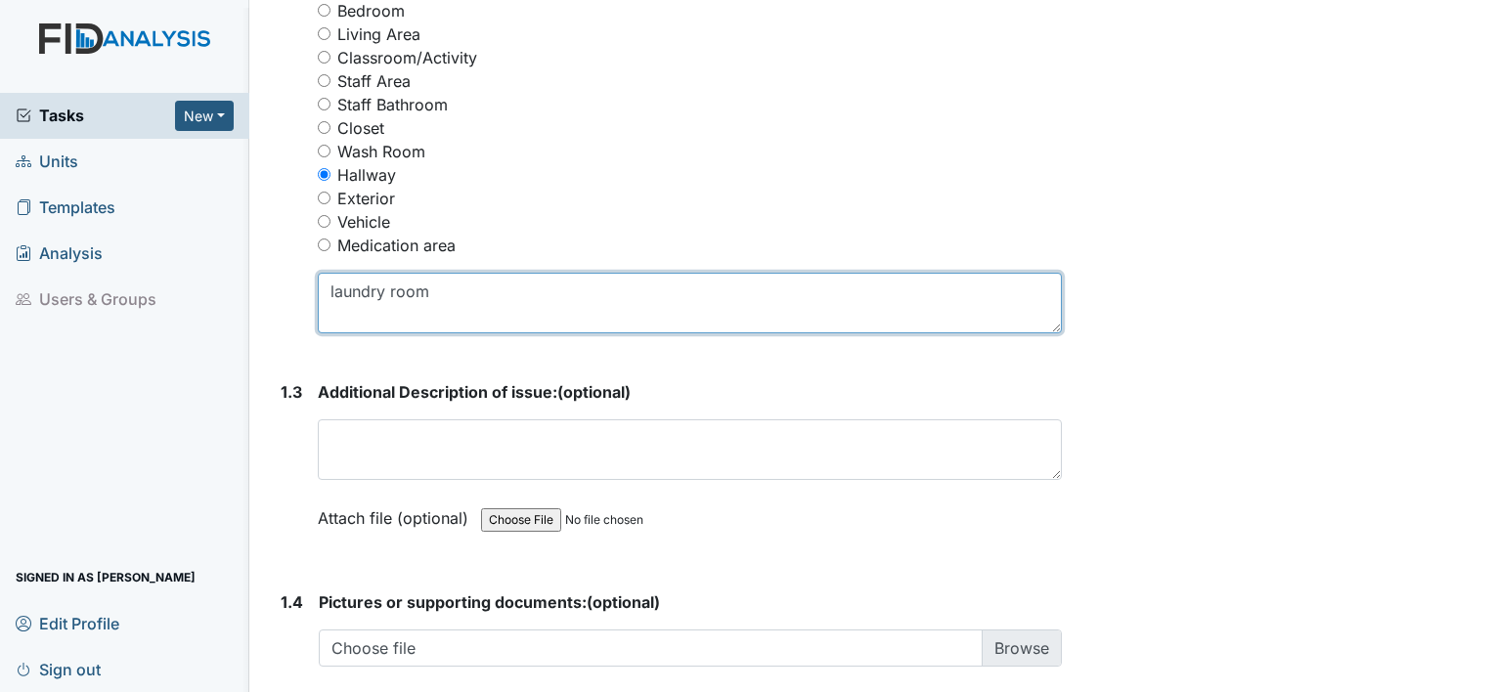
scroll to position [1006, 0]
type textarea "laundry room"
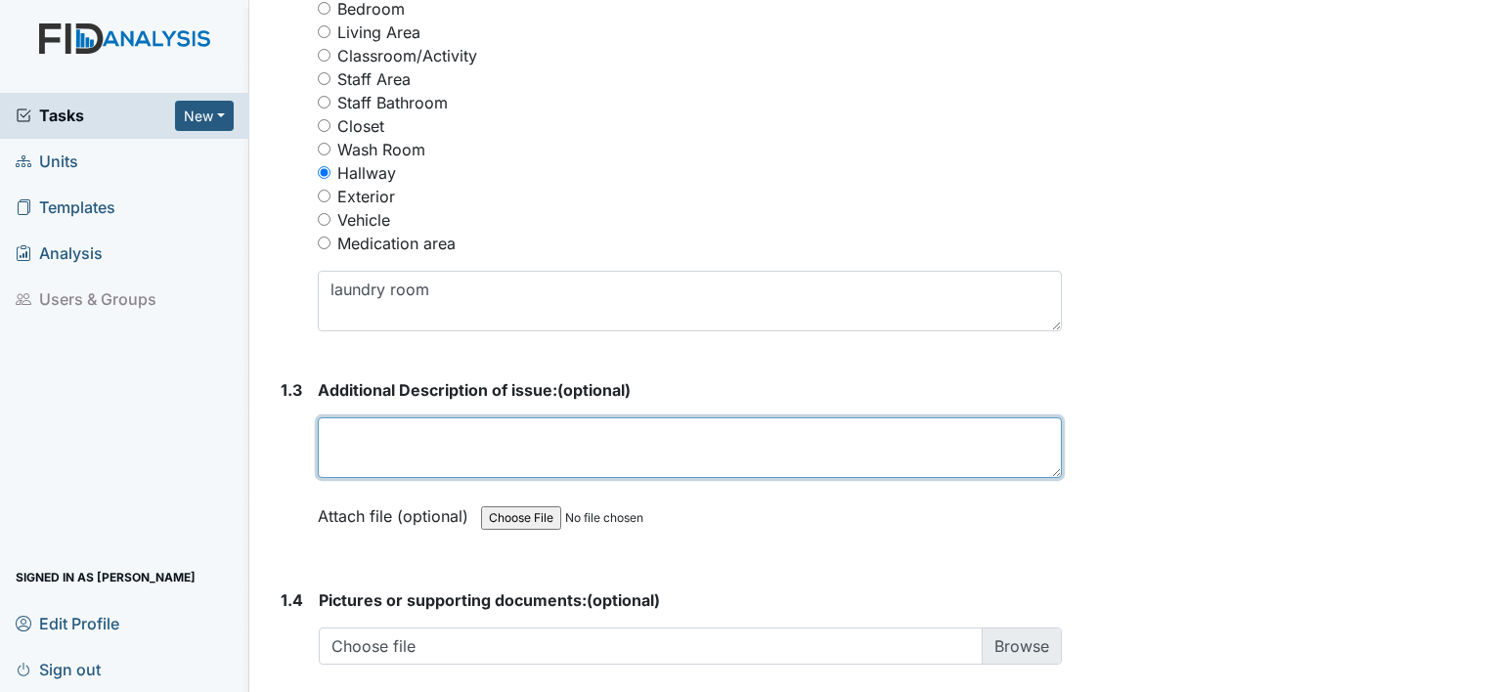
click at [377, 428] on textarea at bounding box center [690, 448] width 744 height 61
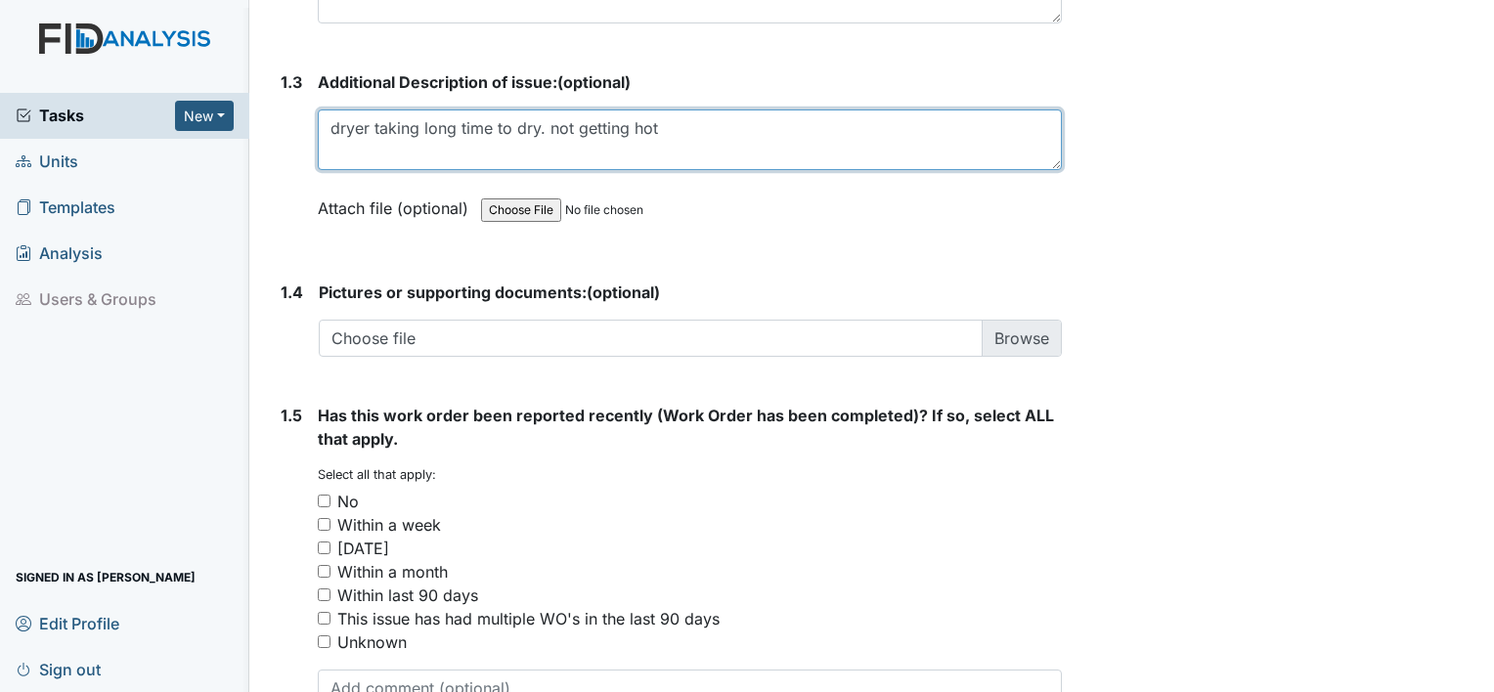
scroll to position [1326, 0]
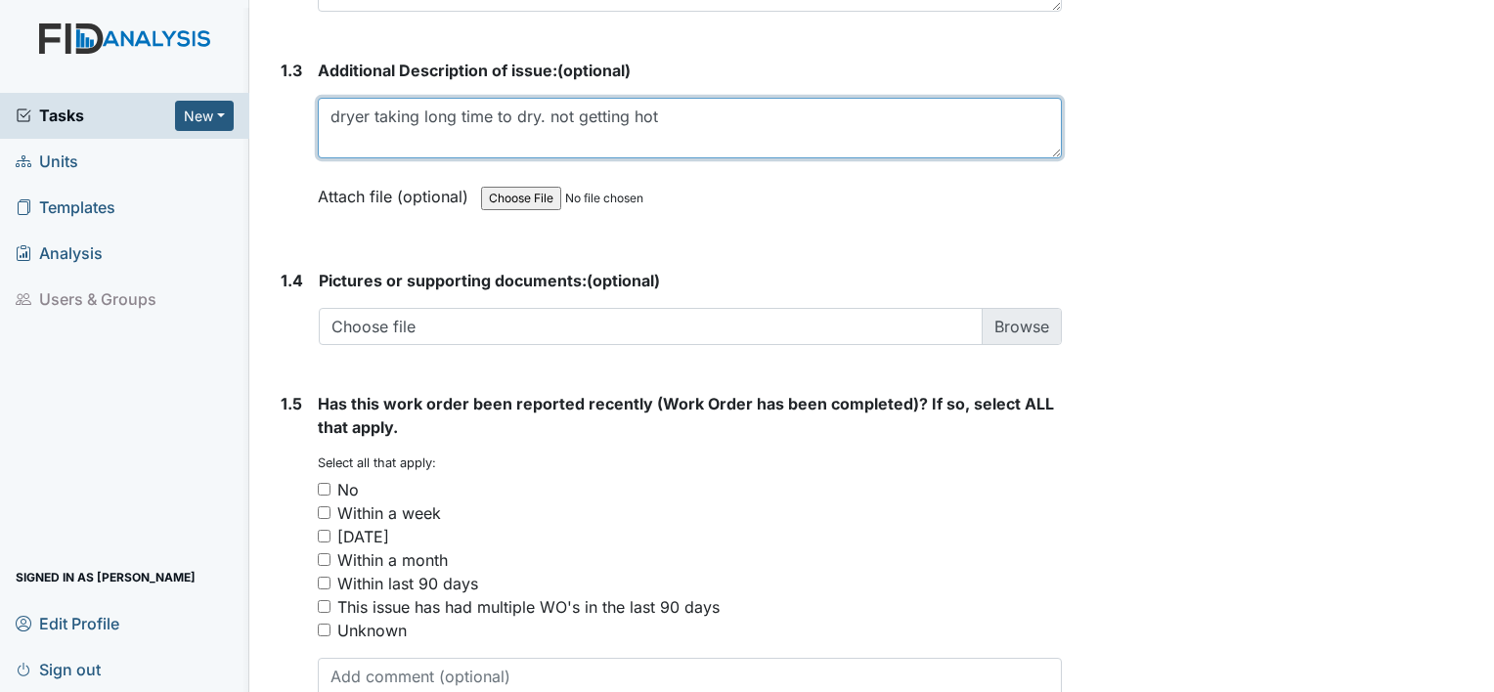
type textarea "dryer taking long time to dry. not getting hot"
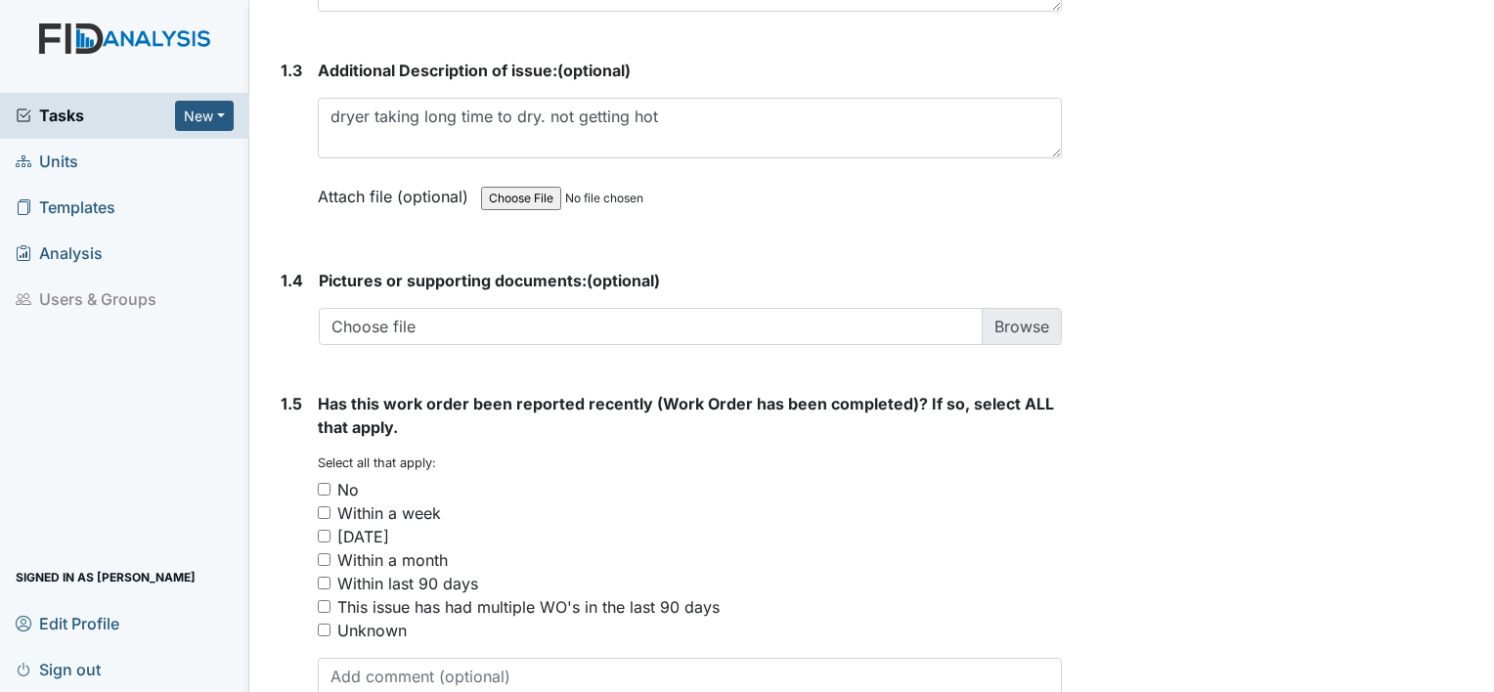
click at [321, 485] on input "No" at bounding box center [324, 489] width 13 height 13
checkbox input "true"
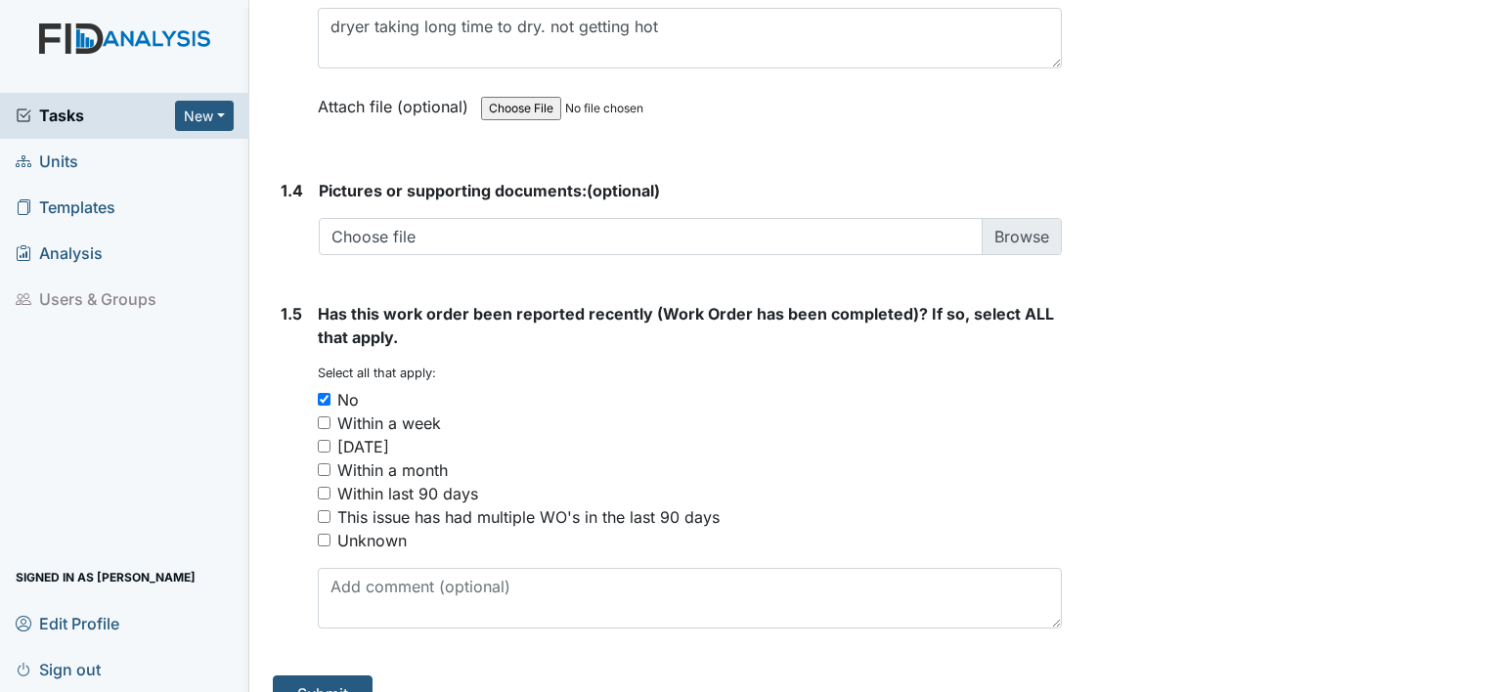
scroll to position [1449, 0]
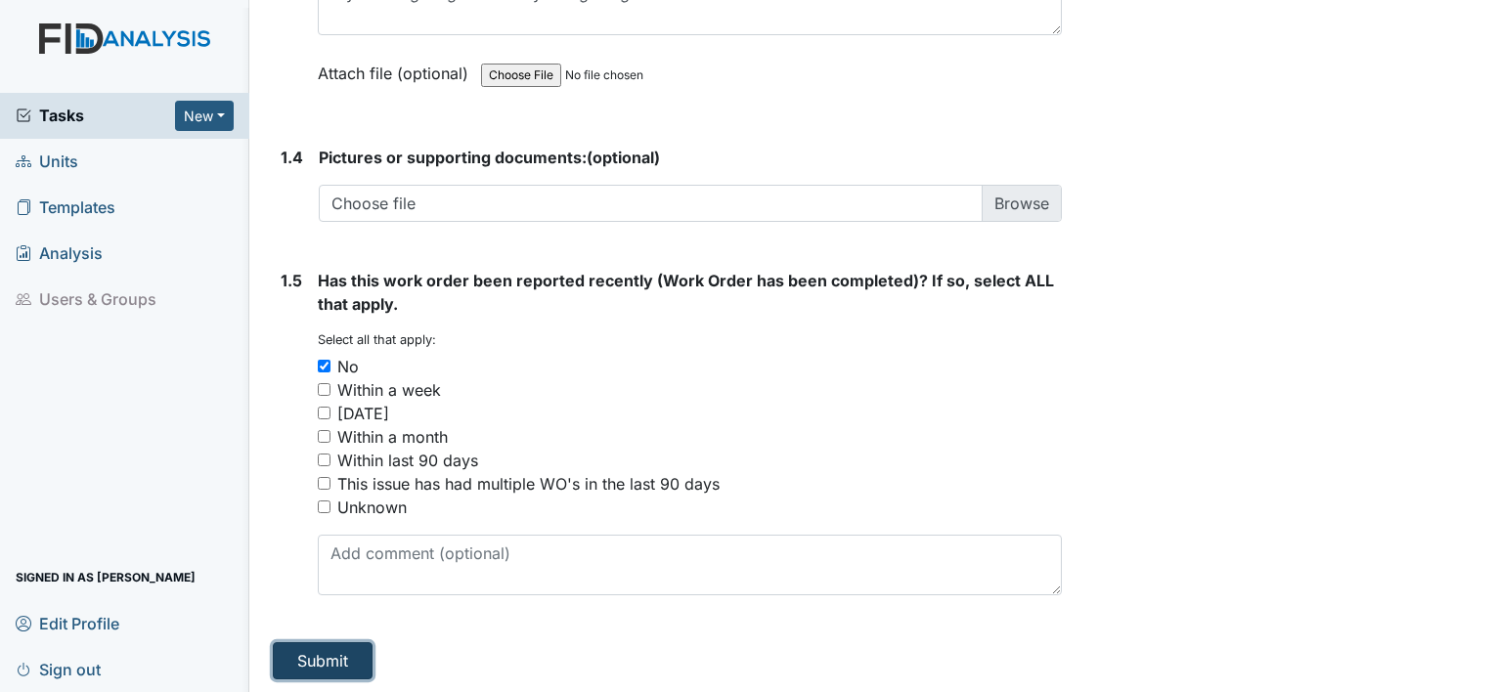
click at [317, 652] on button "Submit" at bounding box center [323, 661] width 100 height 37
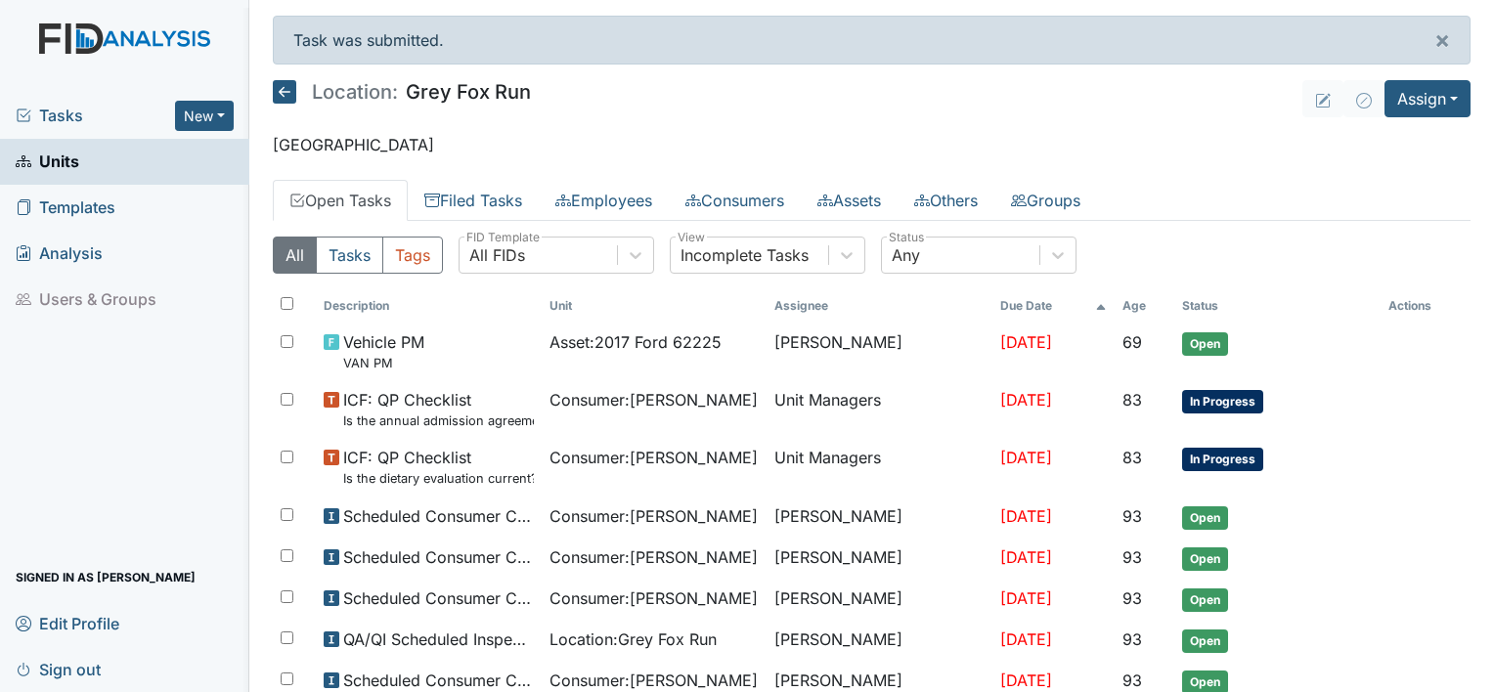
click at [316, 196] on link "Open Tasks" at bounding box center [340, 200] width 135 height 41
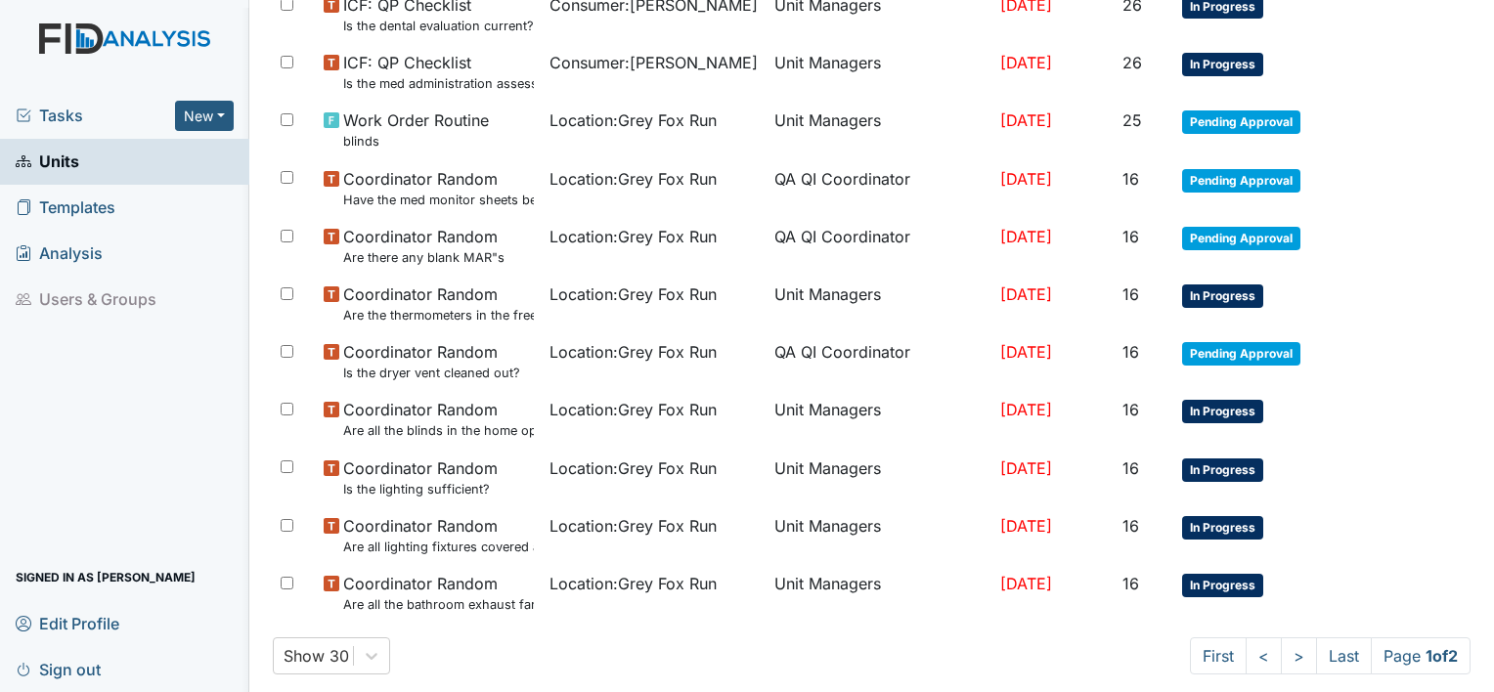
scroll to position [1325, 0]
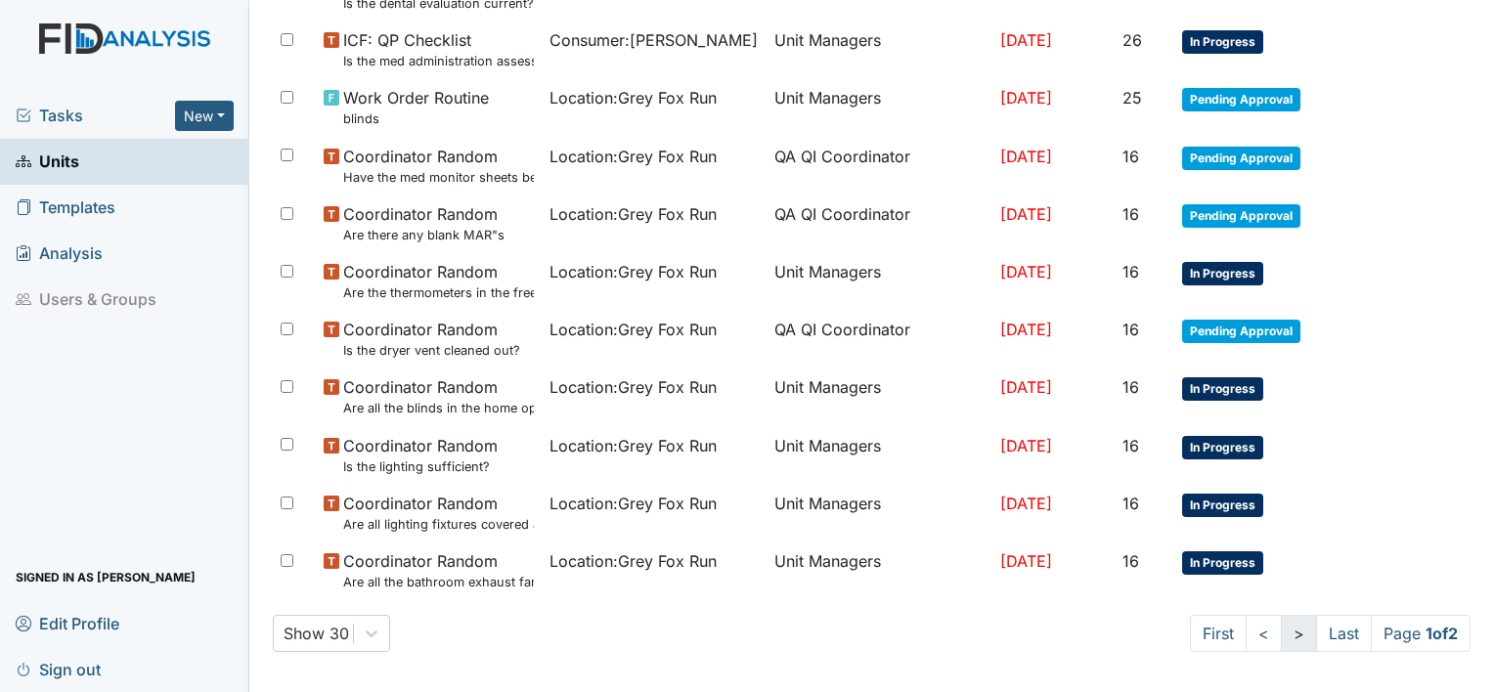
click at [1281, 632] on link ">" at bounding box center [1299, 633] width 36 height 37
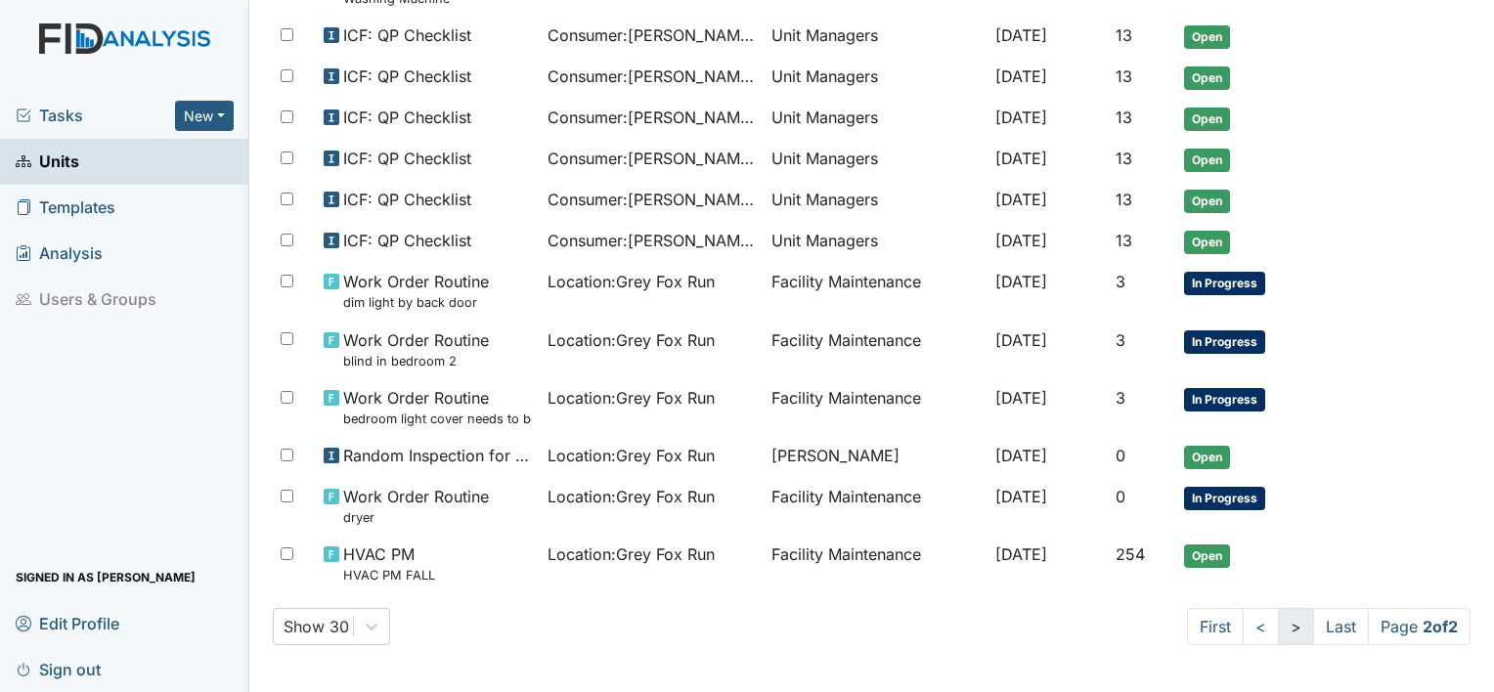
scroll to position [416, 0]
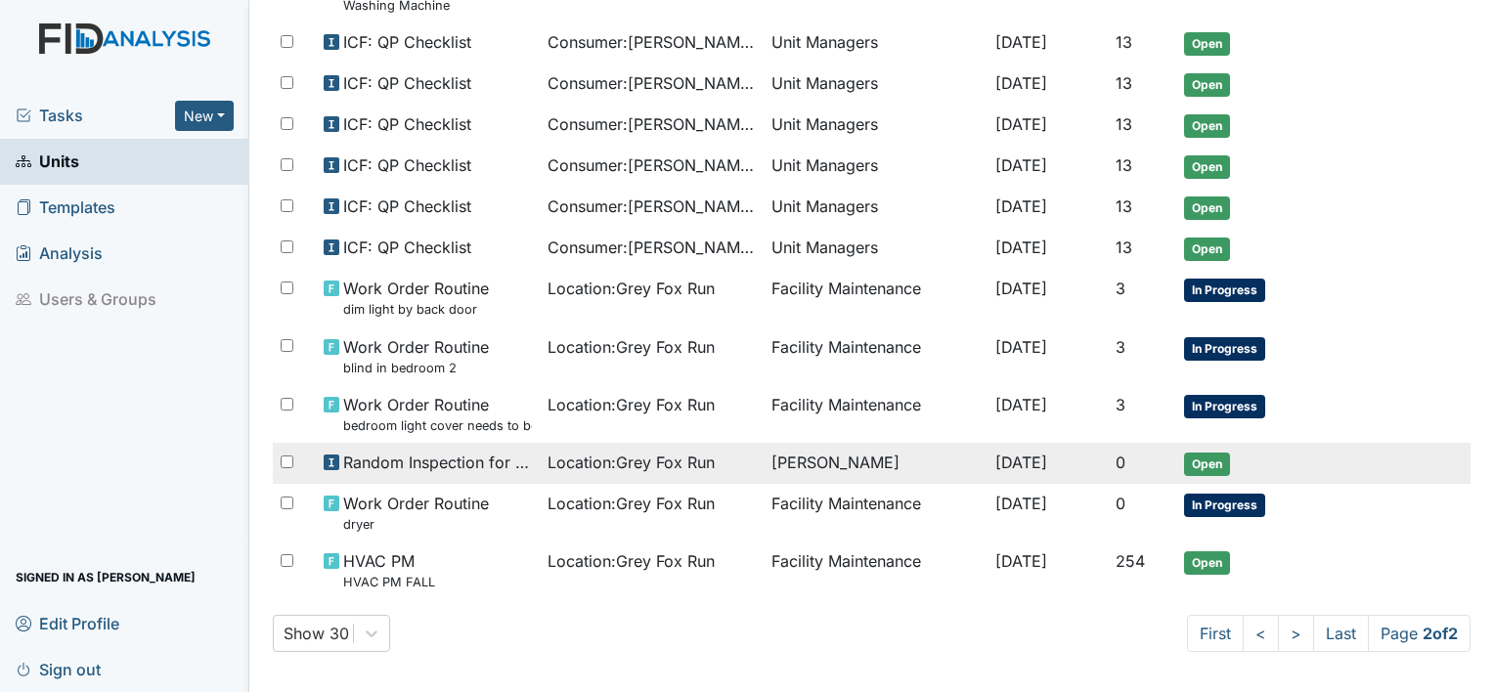
click at [1193, 453] on span "Open" at bounding box center [1207, 464] width 46 height 23
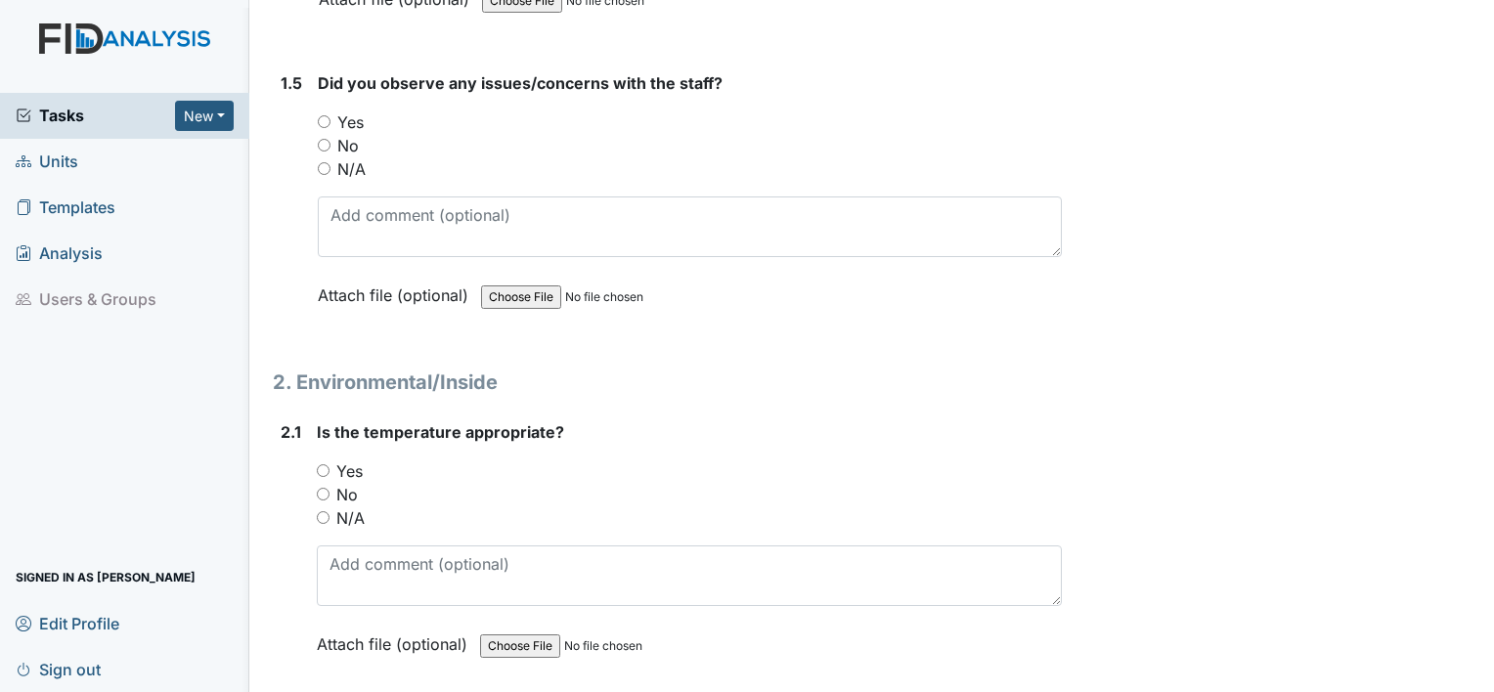
scroll to position [1436, 0]
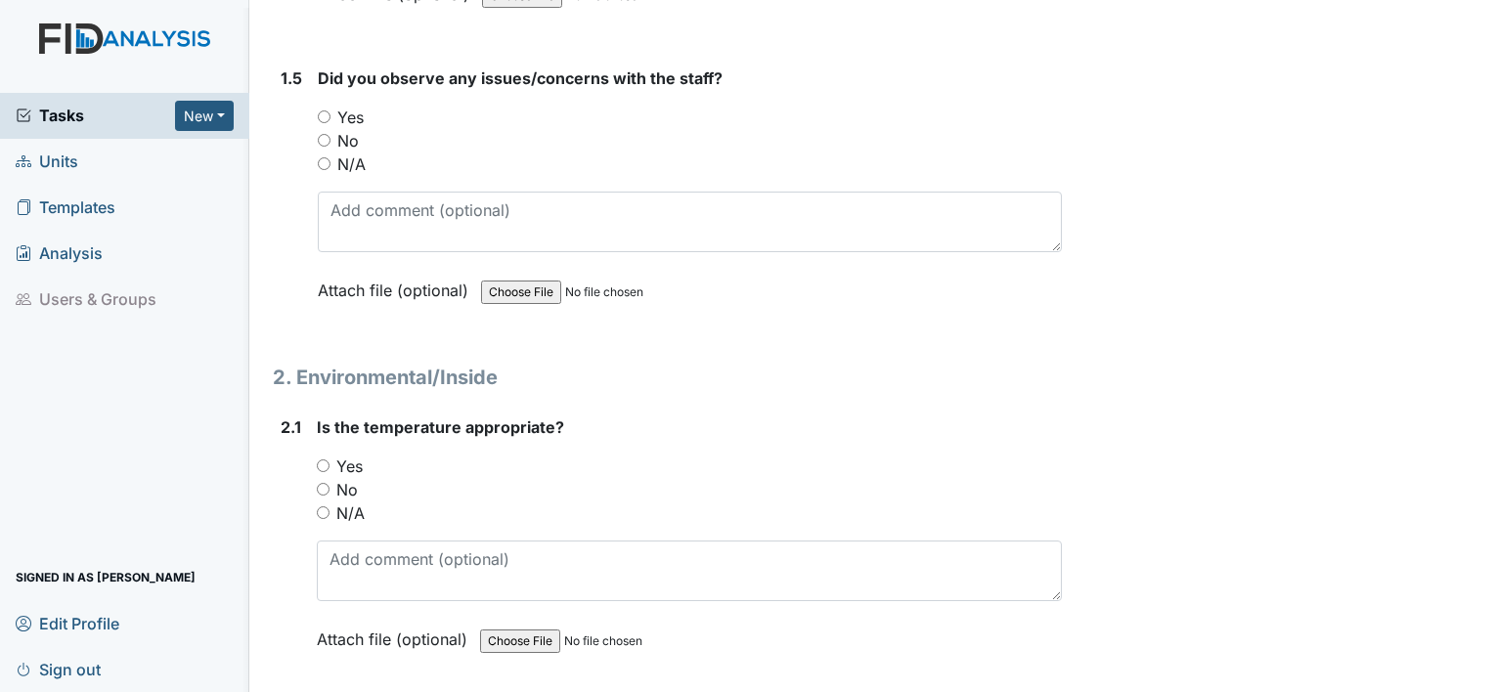
click at [321, 460] on input "Yes" at bounding box center [323, 466] width 13 height 13
radio input "true"
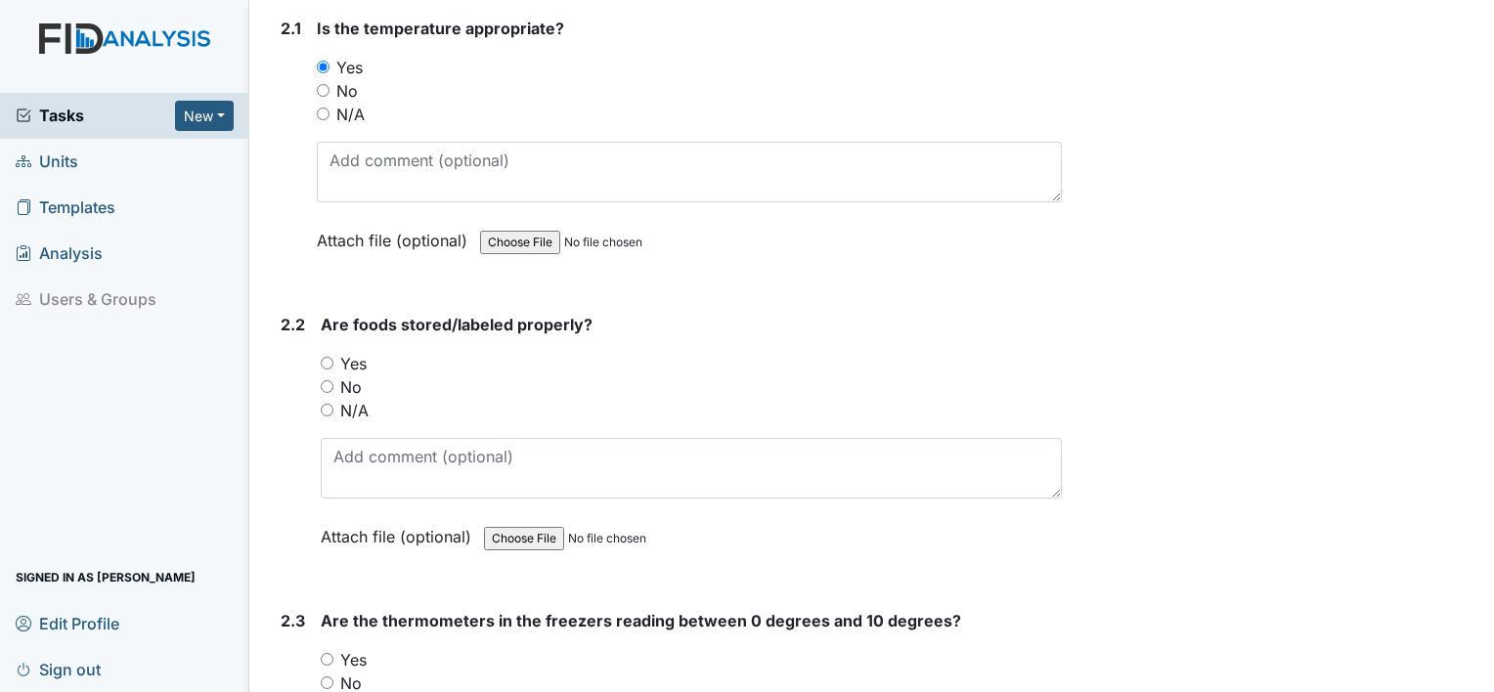
scroll to position [1839, 0]
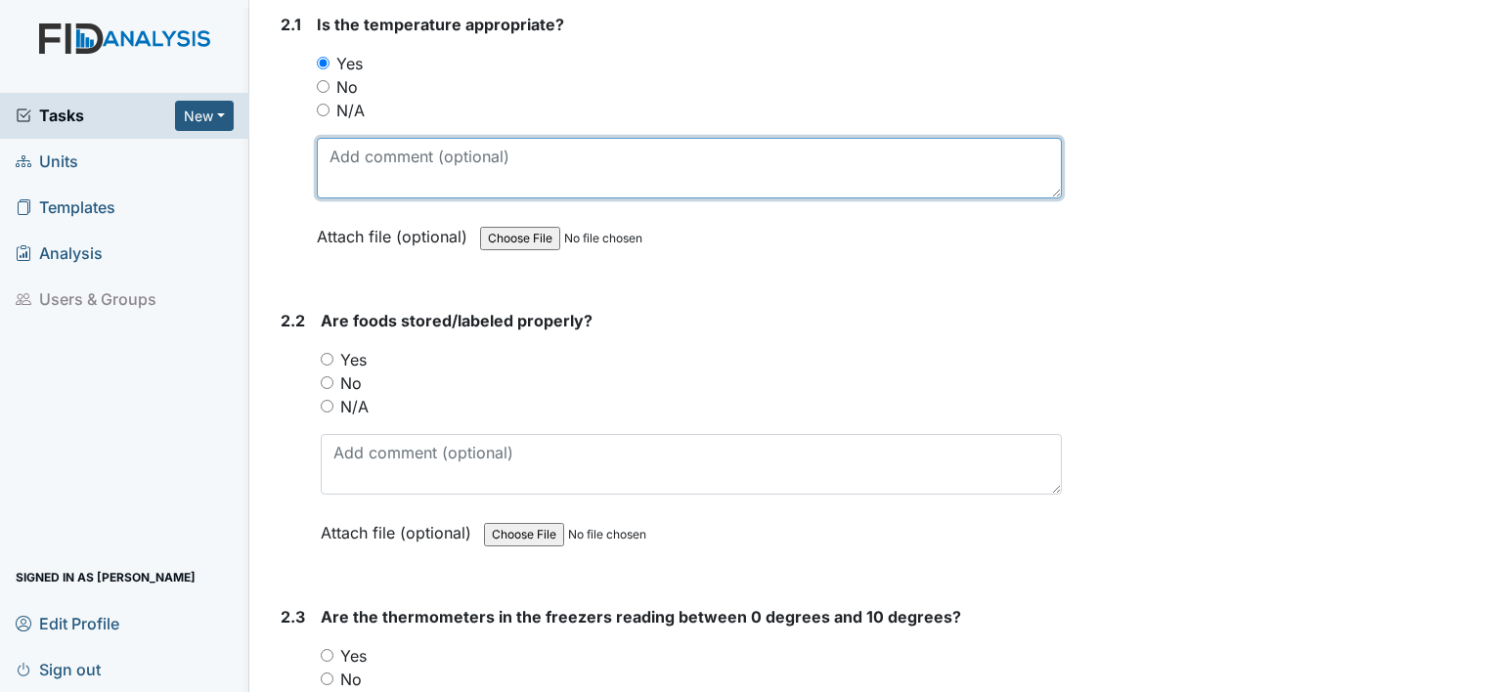
click at [464, 162] on textarea at bounding box center [689, 168] width 745 height 61
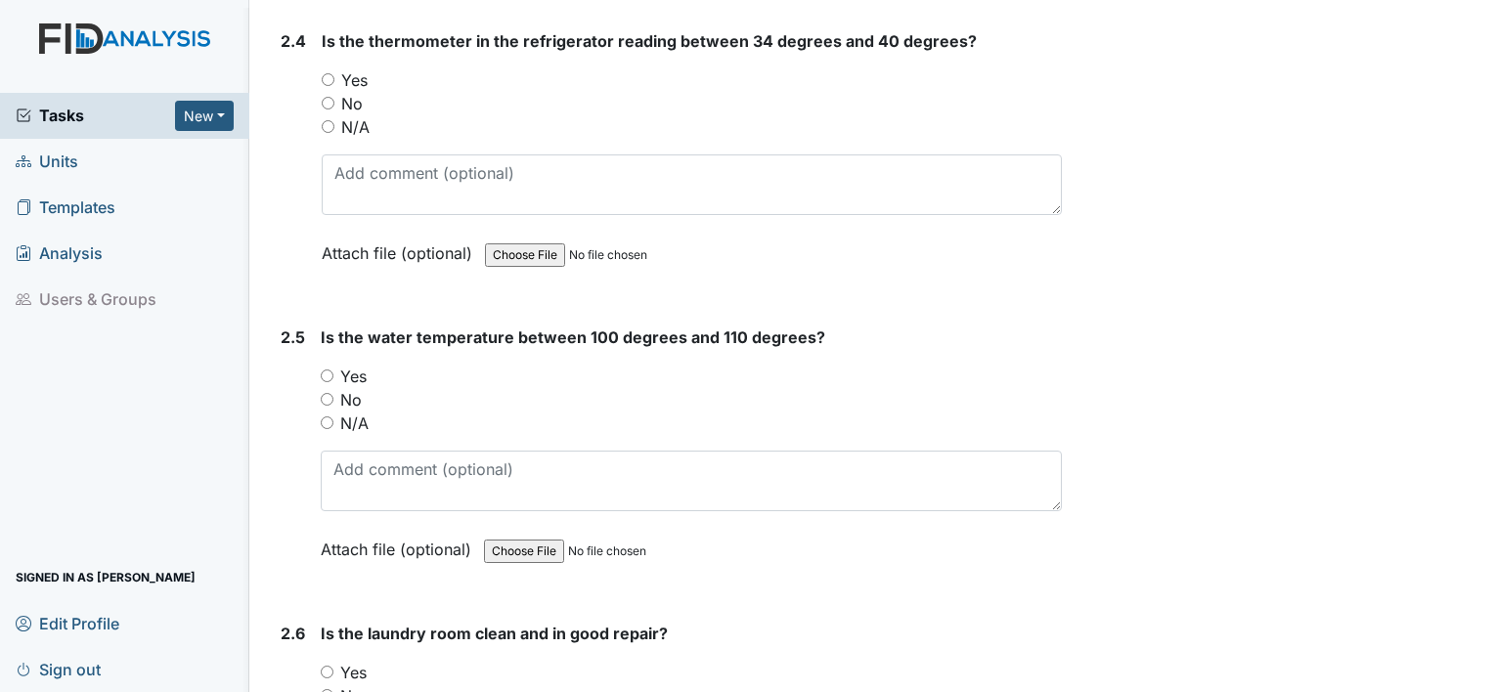
scroll to position [2720, 0]
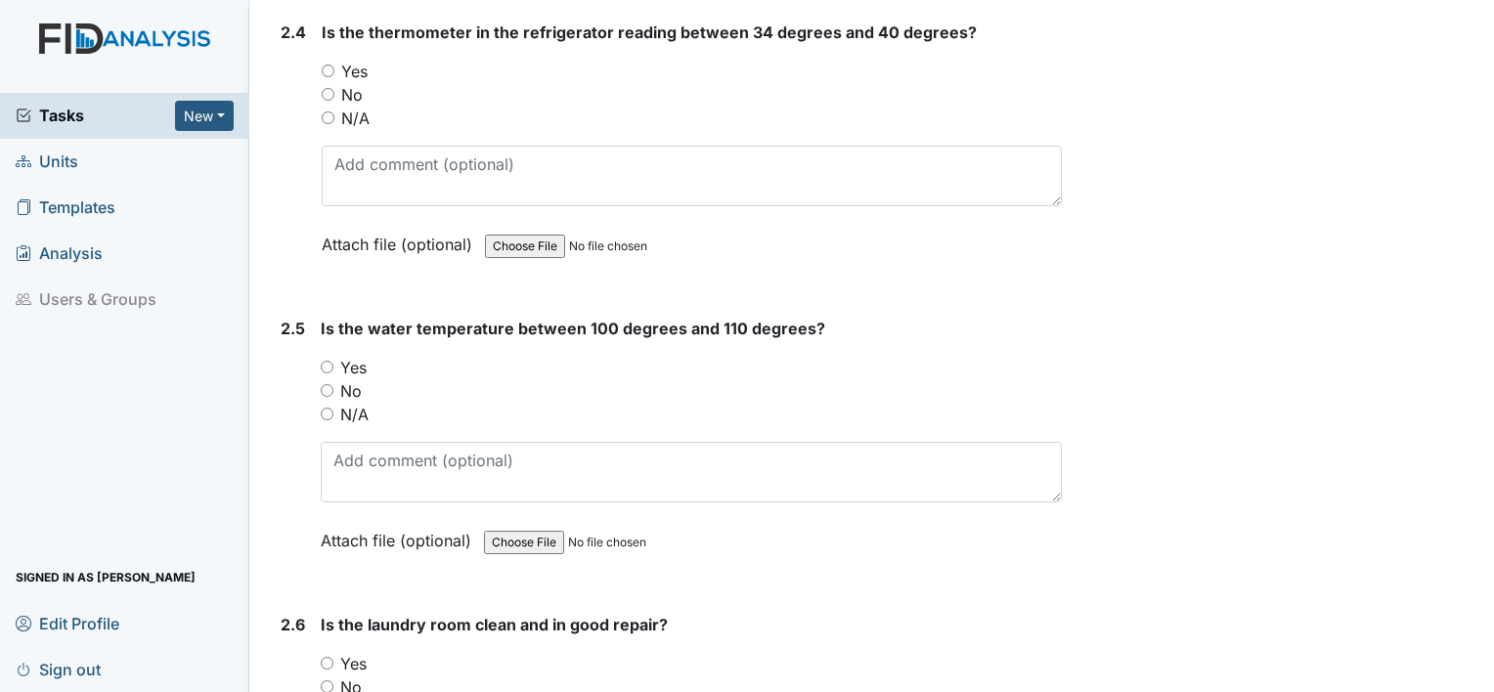
type textarea "73"
click at [328, 361] on input "Yes" at bounding box center [327, 367] width 13 height 13
radio input "true"
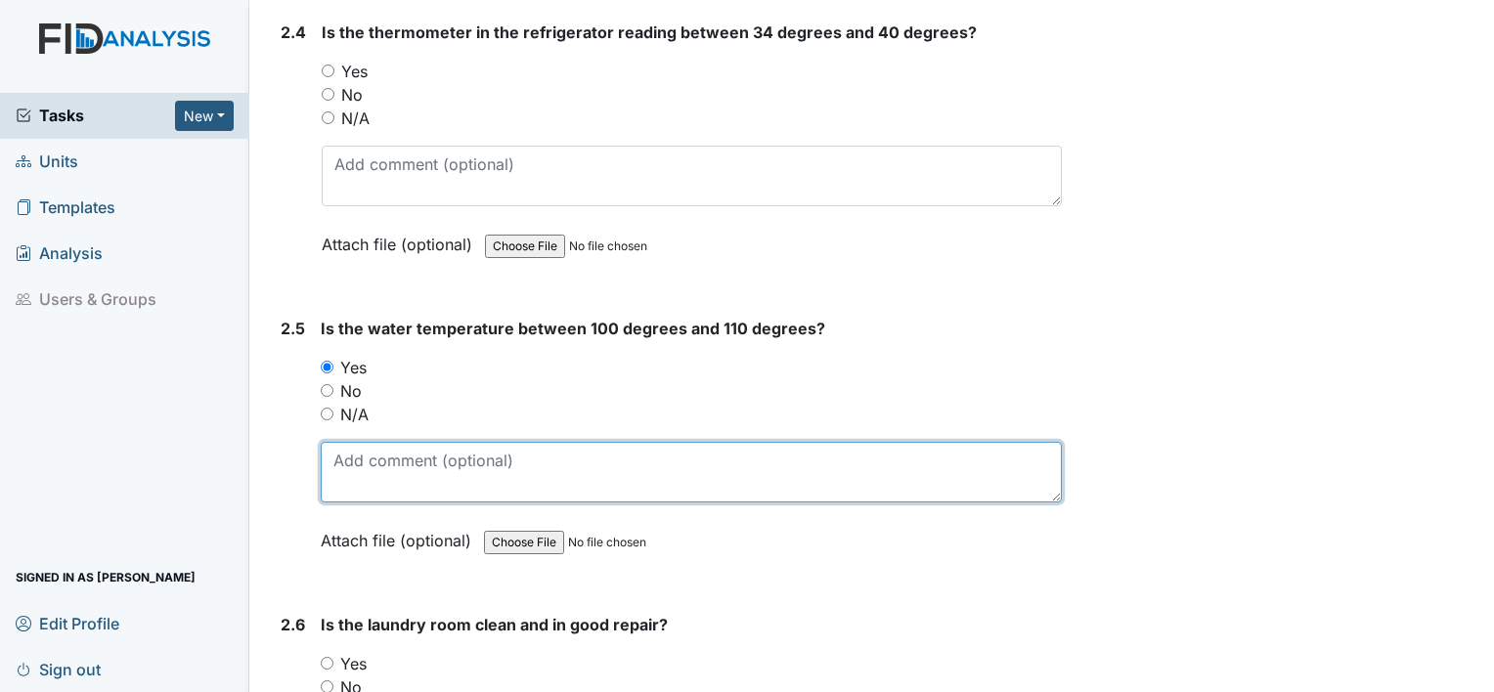
click at [373, 462] on textarea at bounding box center [691, 472] width 741 height 61
type textarea "105.1"
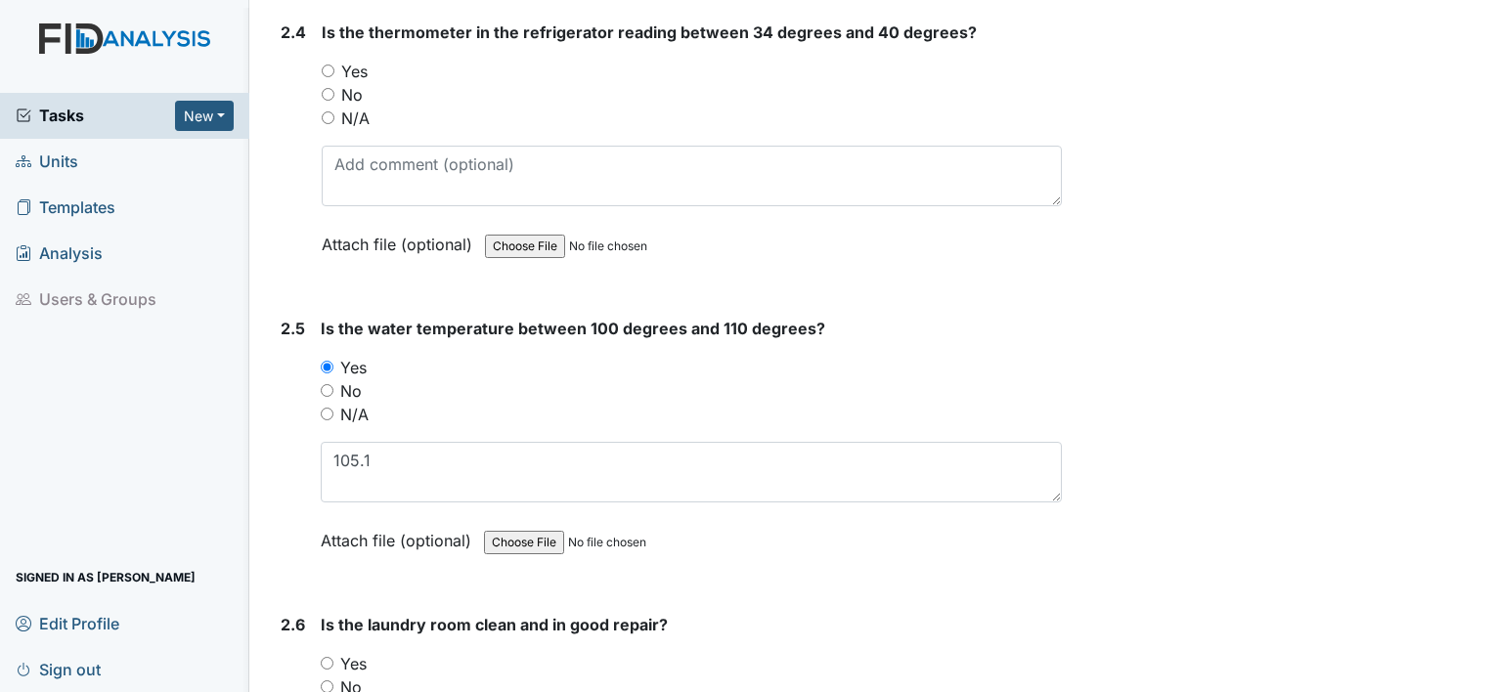
click at [325, 657] on input "Yes" at bounding box center [327, 663] width 13 height 13
radio input "true"
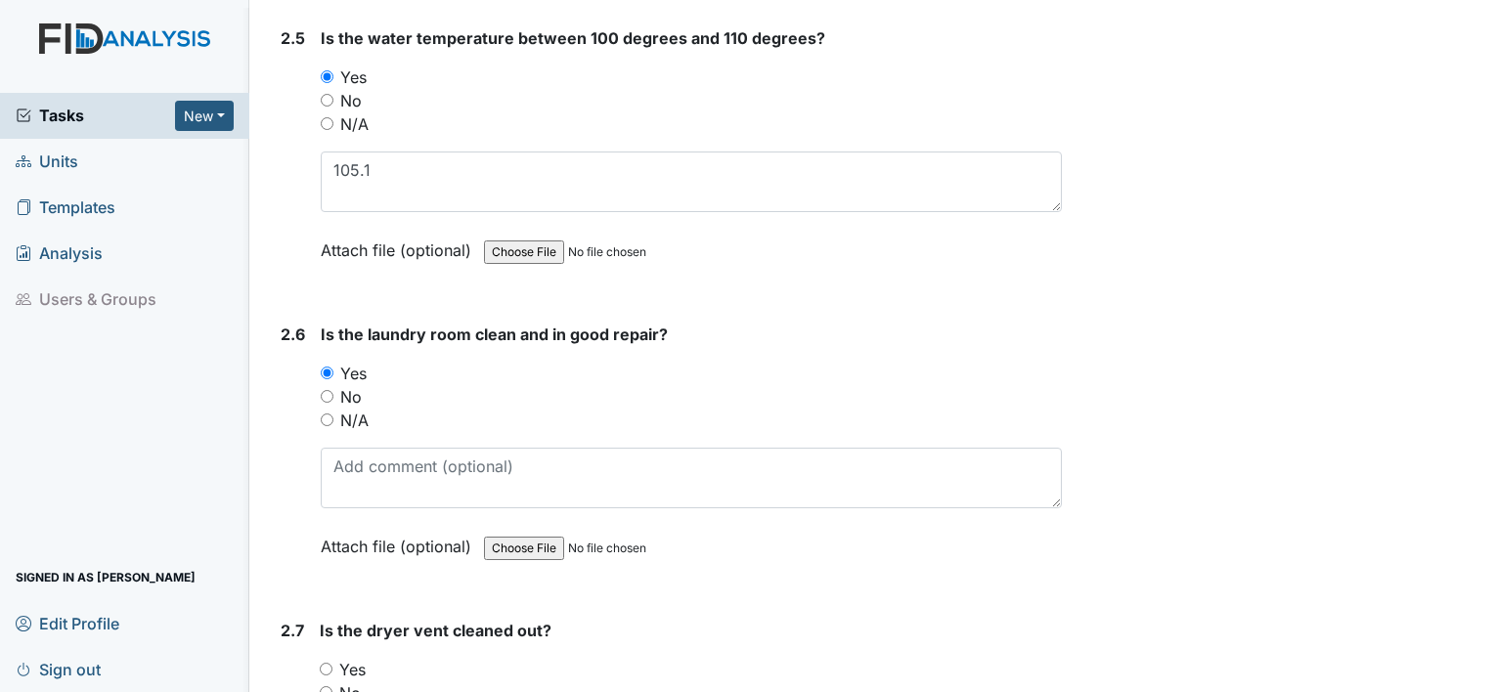
scroll to position [3032, 0]
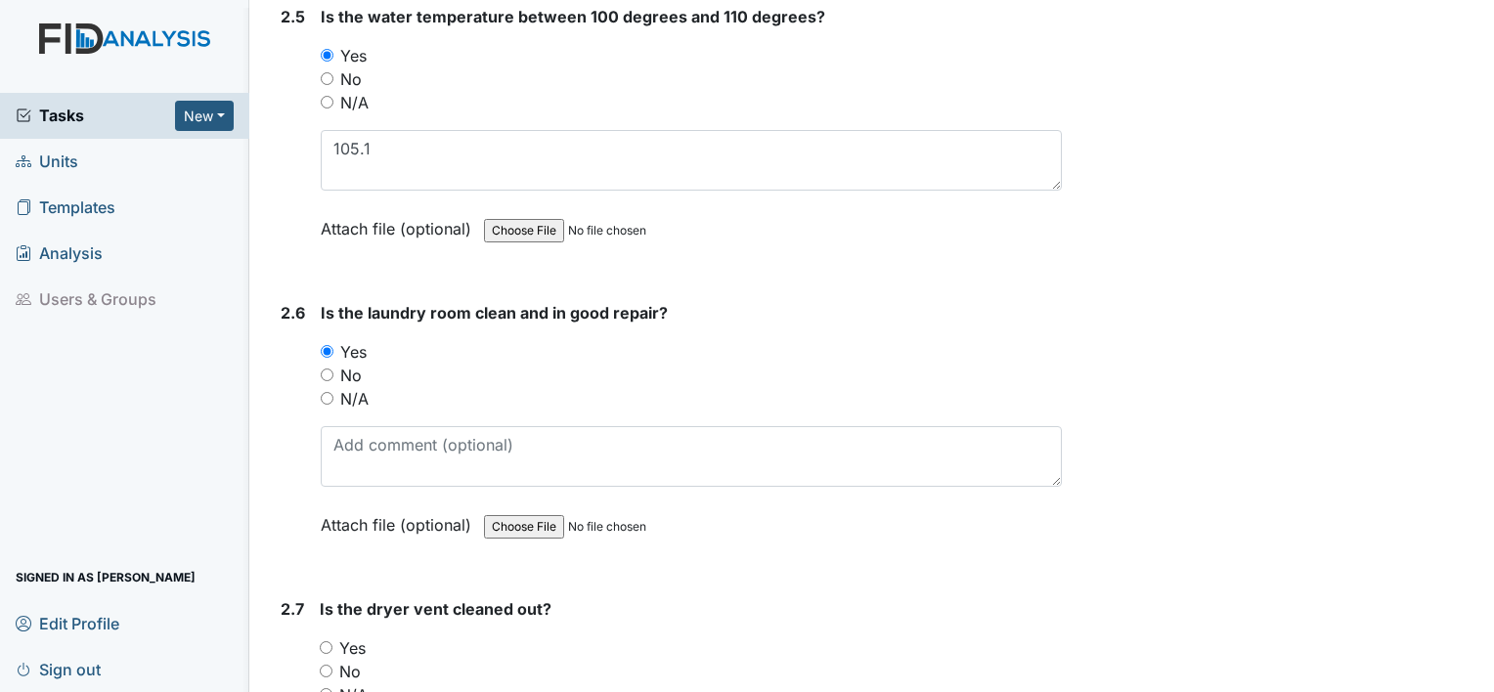
click at [329, 642] on input "Yes" at bounding box center [326, 648] width 13 height 13
radio input "true"
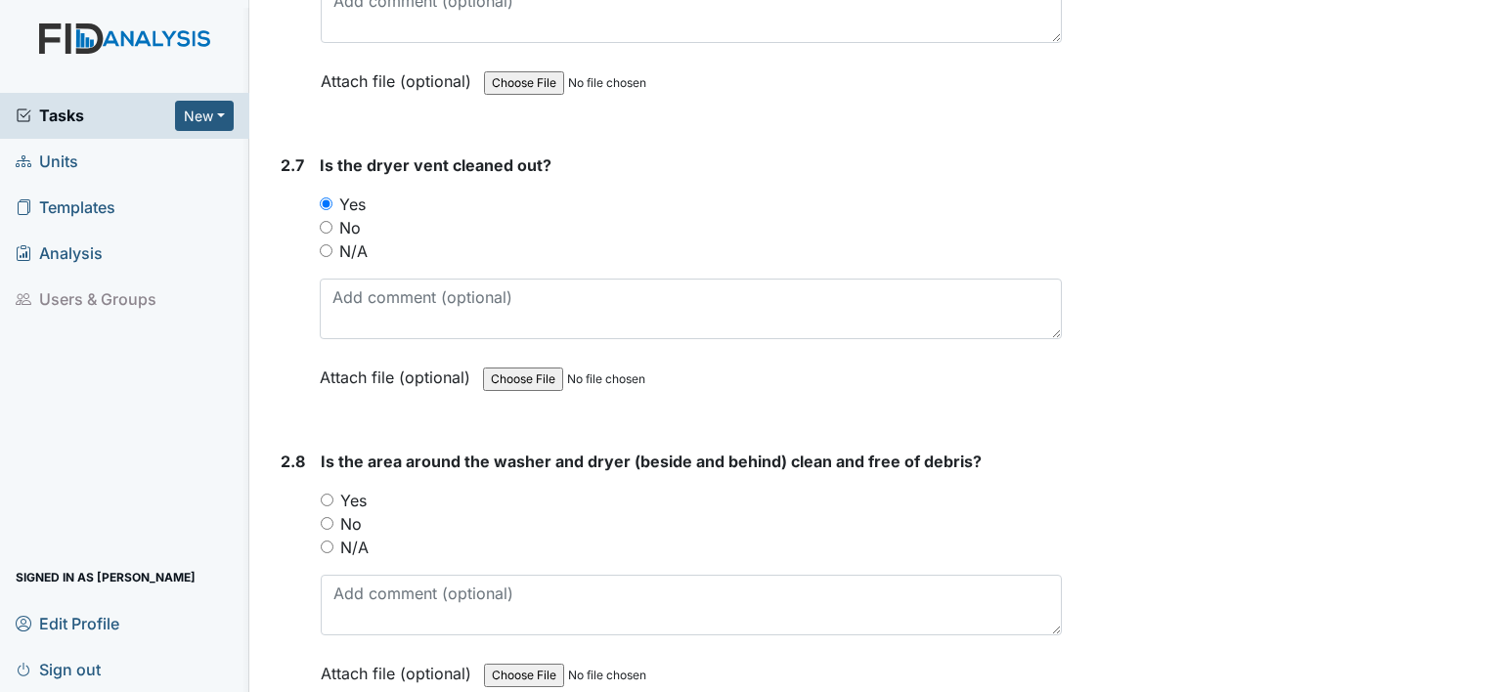
scroll to position [3483, 0]
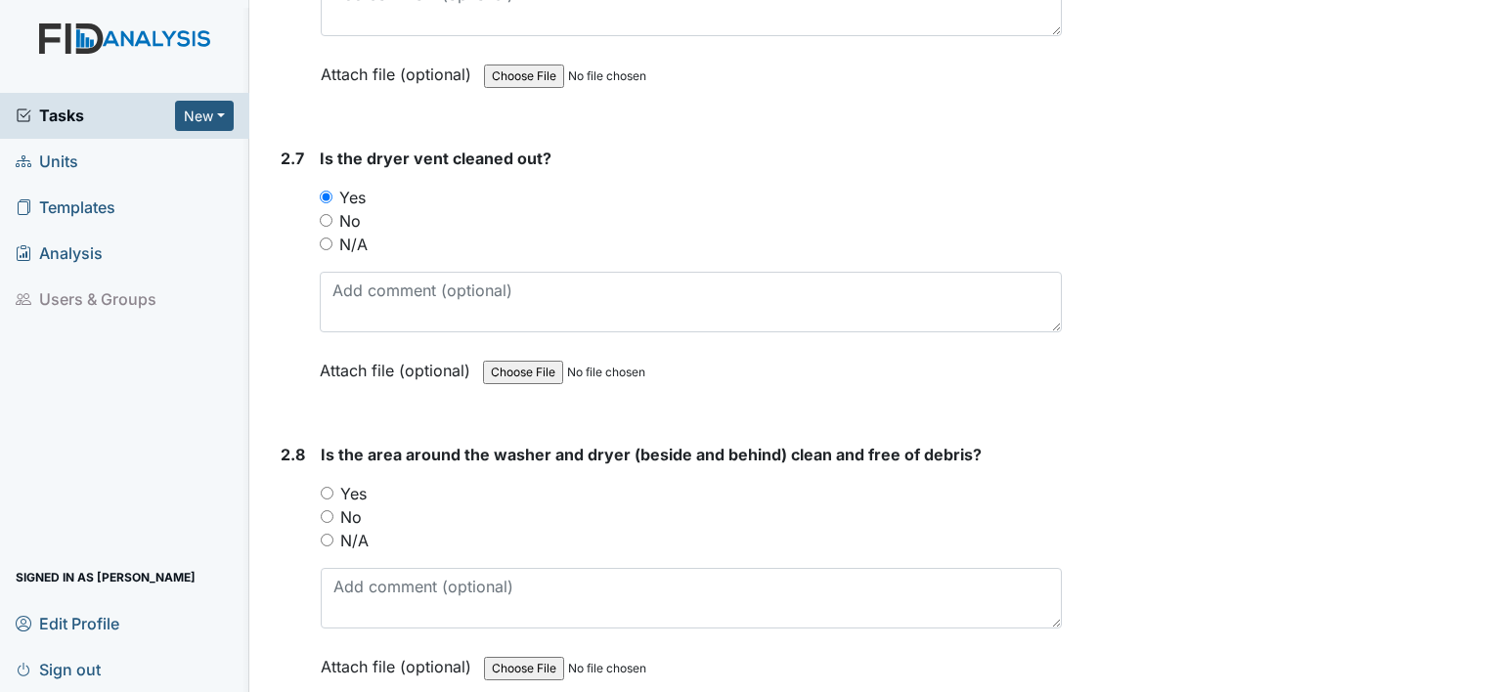
click at [327, 487] on input "Yes" at bounding box center [327, 493] width 13 height 13
radio input "true"
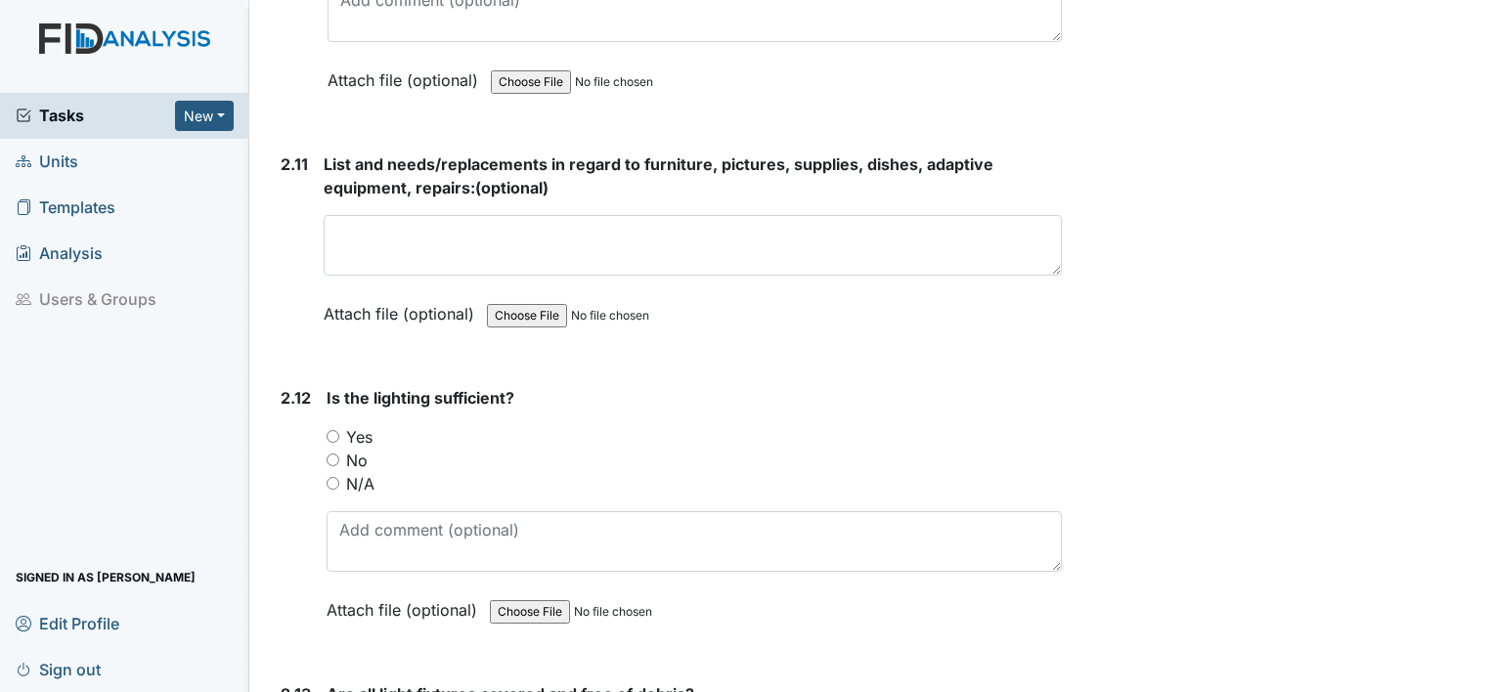
scroll to position [4666, 0]
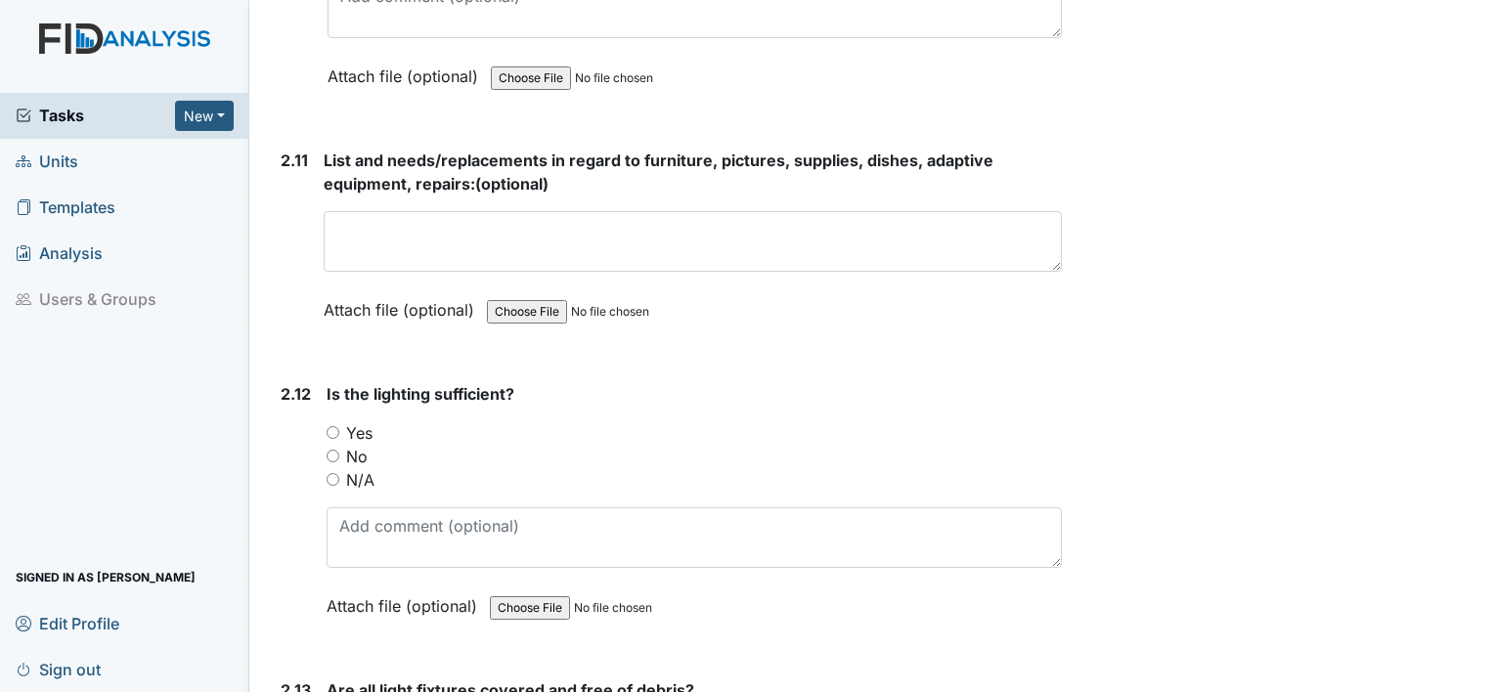
click at [329, 426] on input "Yes" at bounding box center [333, 432] width 13 height 13
radio input "true"
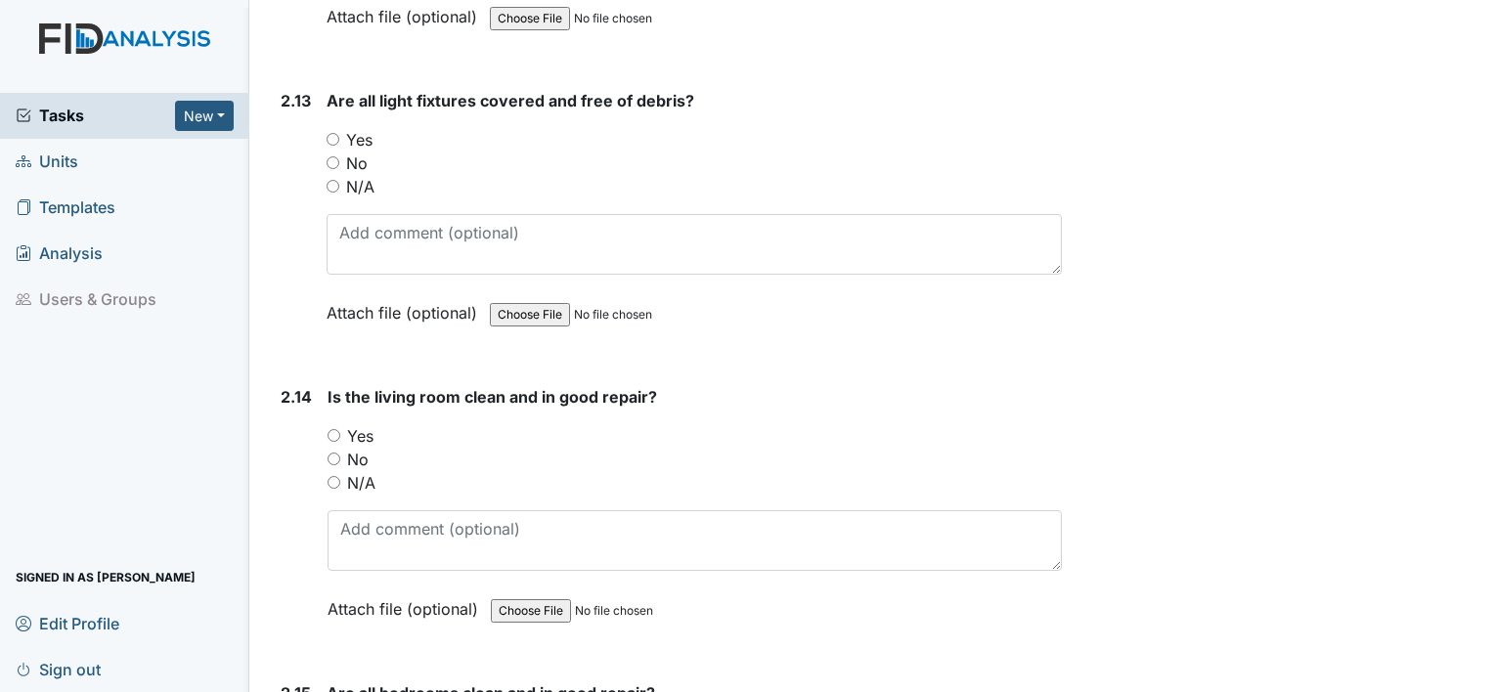
scroll to position [5259, 0]
click at [329, 426] on input "Yes" at bounding box center [334, 432] width 13 height 13
radio input "true"
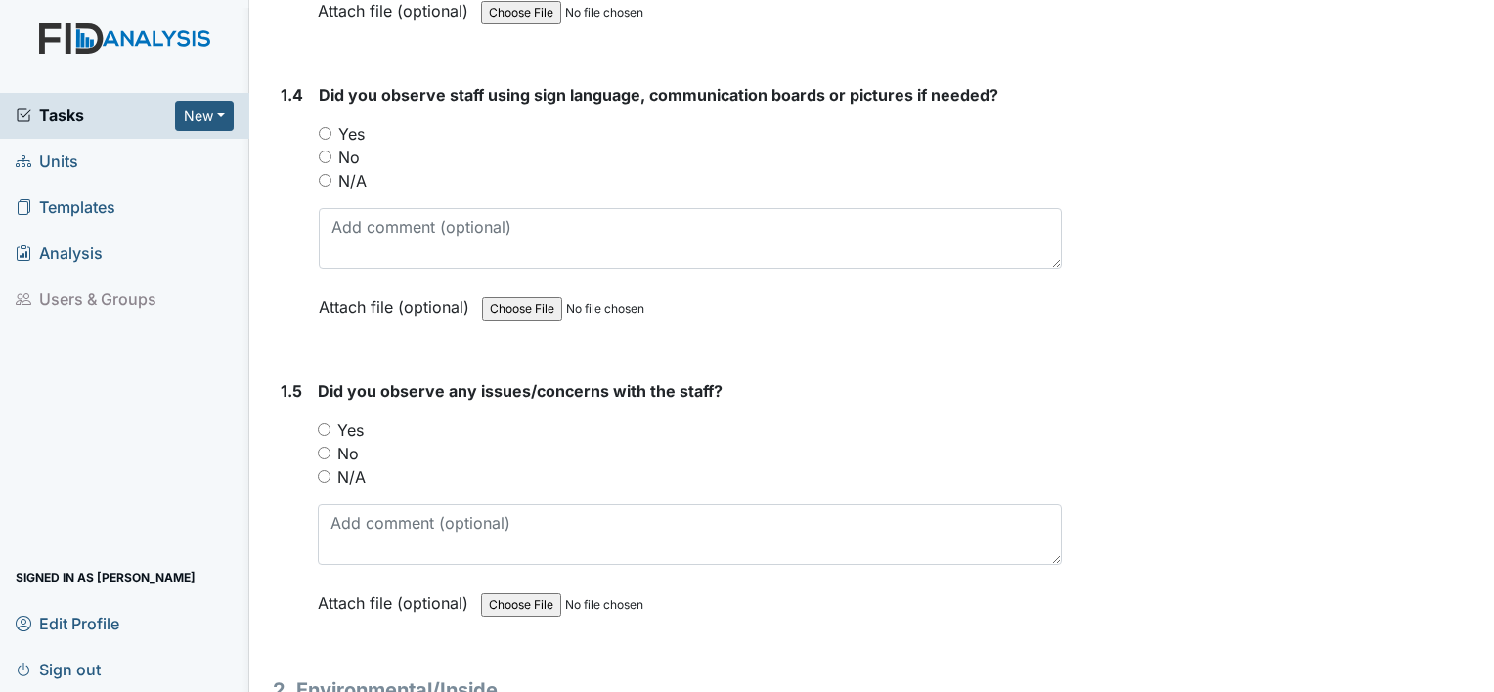
scroll to position [0, 0]
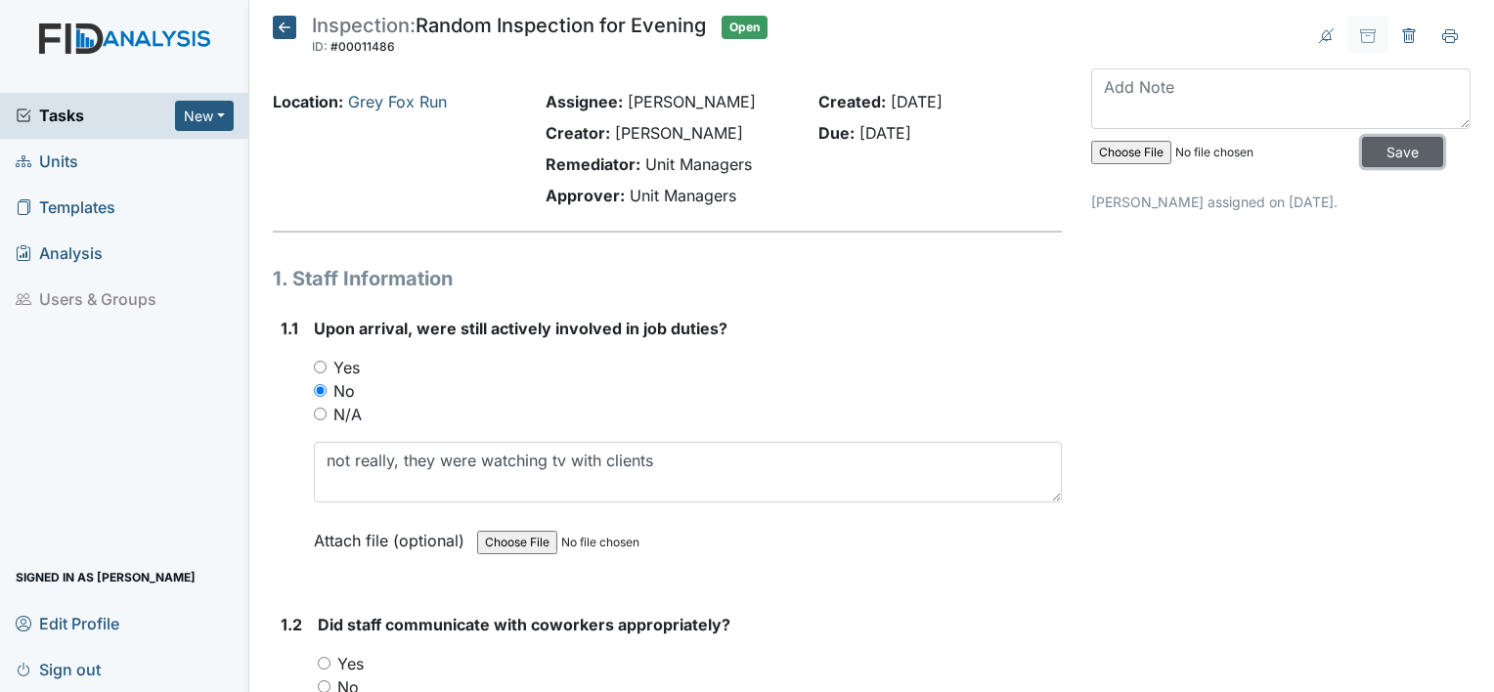
click at [1378, 153] on input "Save" at bounding box center [1402, 152] width 81 height 30
